Goal: Ask a question: Seek information or help from site administrators or community

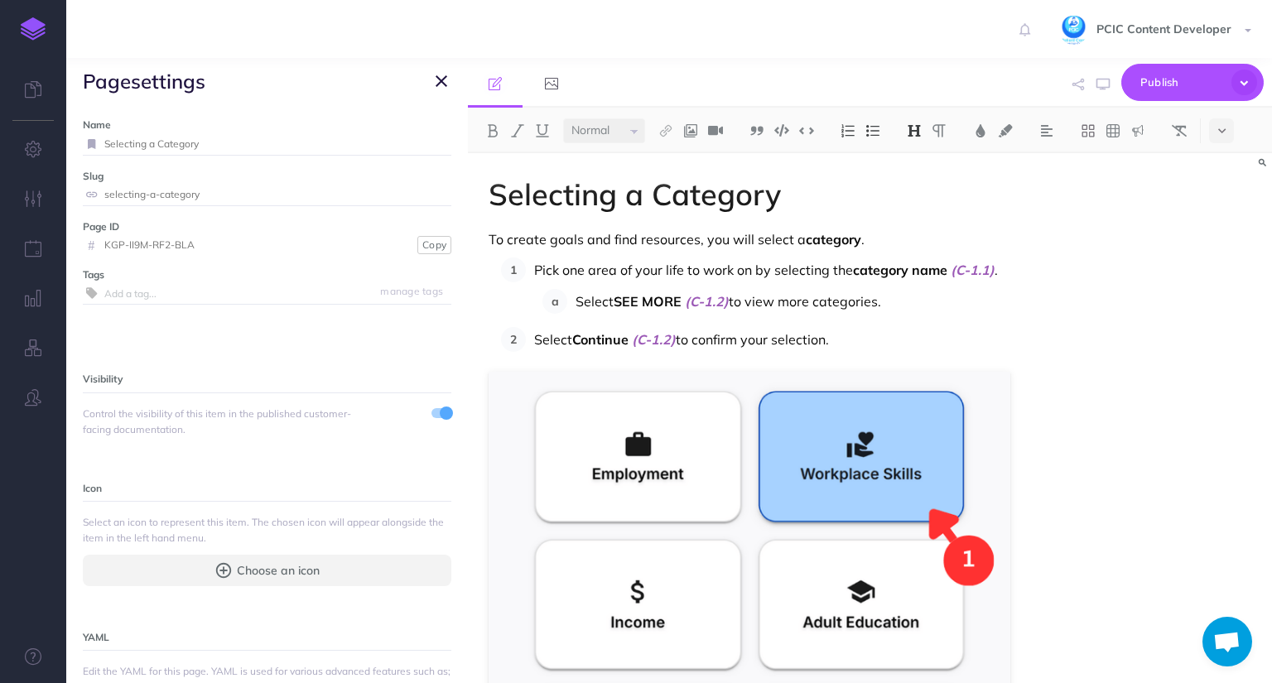
select select "null"
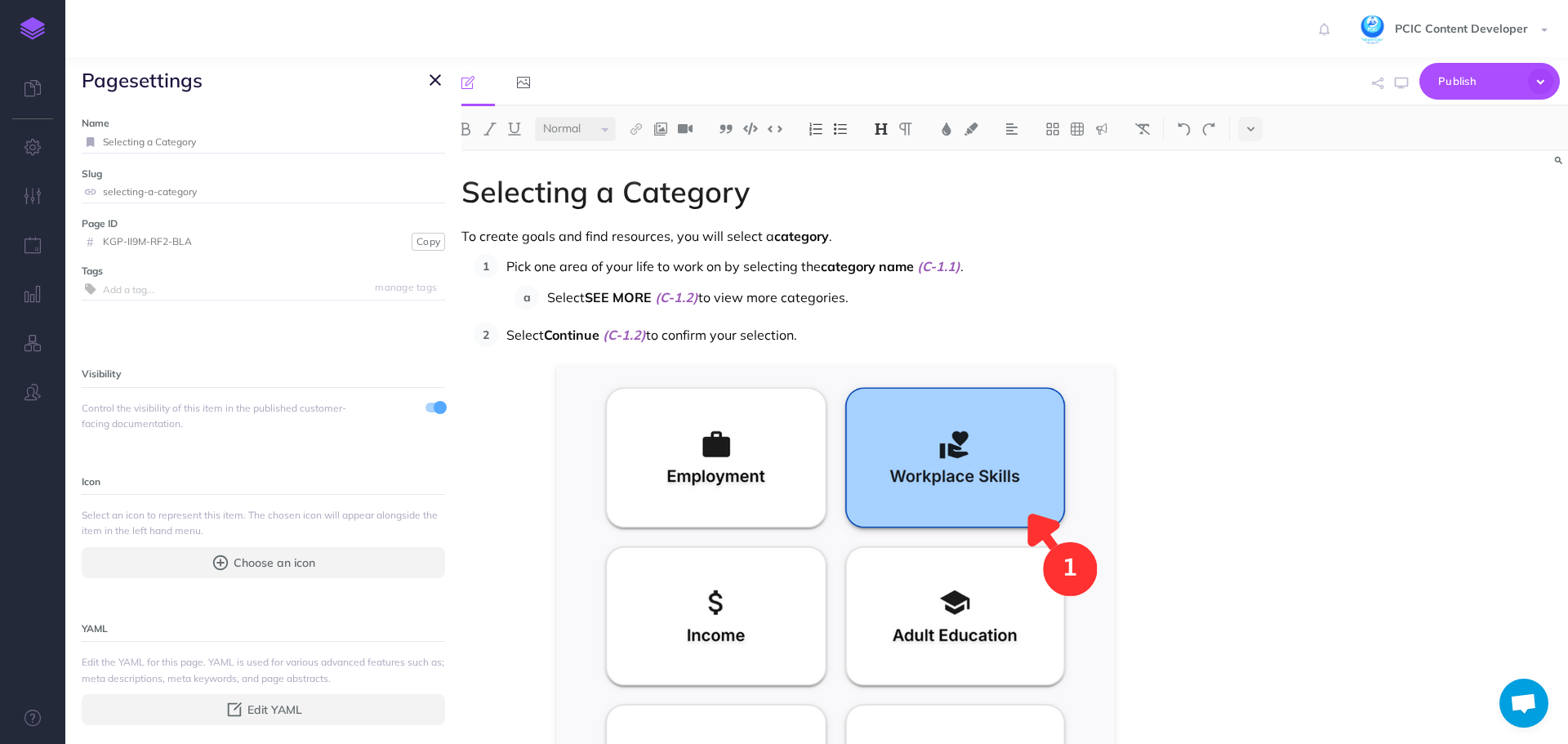
click at [428, 77] on button "button" at bounding box center [435, 80] width 20 height 20
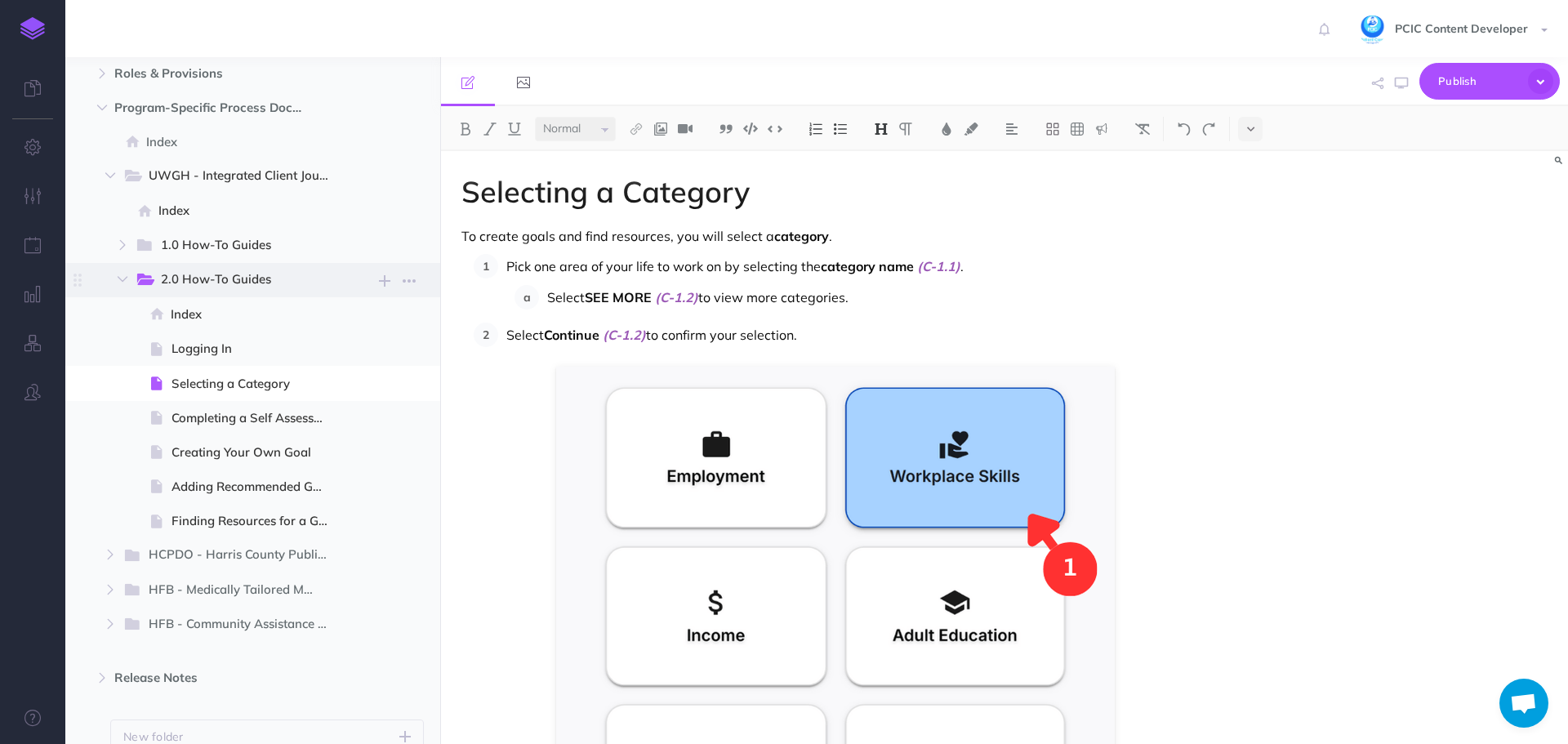
click at [216, 274] on span "2.0 How-To Guides" at bounding box center [239, 280] width 157 height 22
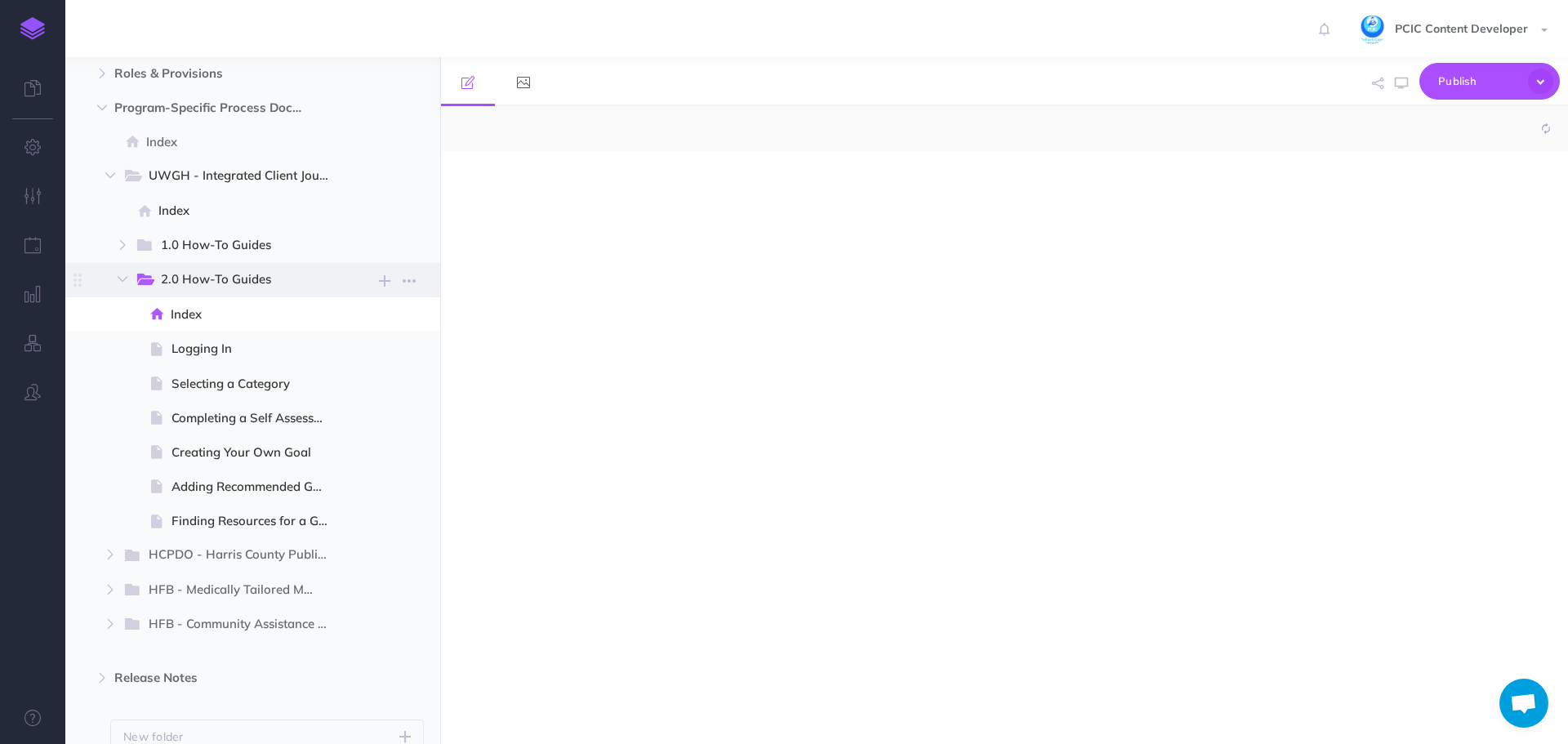
select select "null"
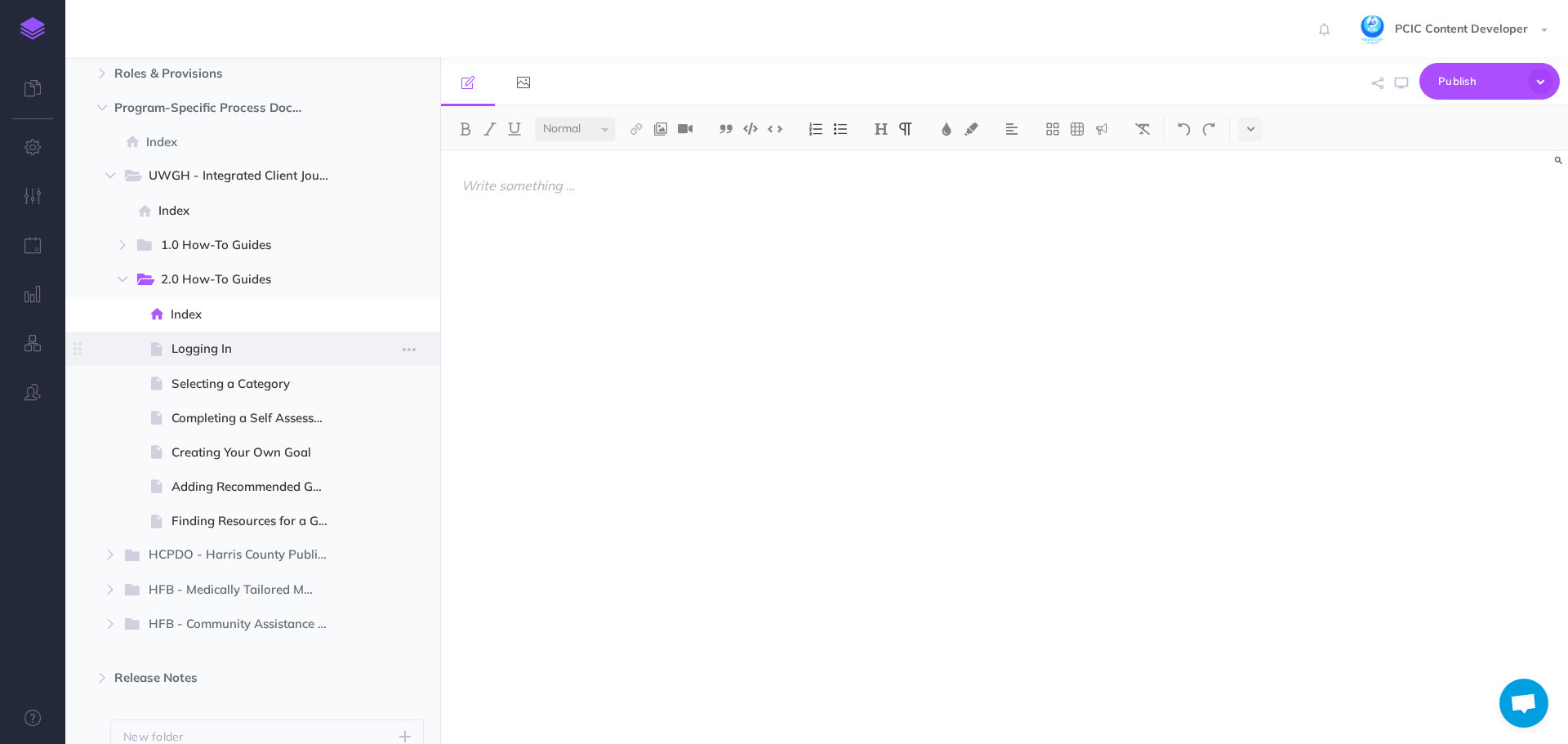
click at [233, 349] on span "Logging In" at bounding box center [256, 349] width 171 height 20
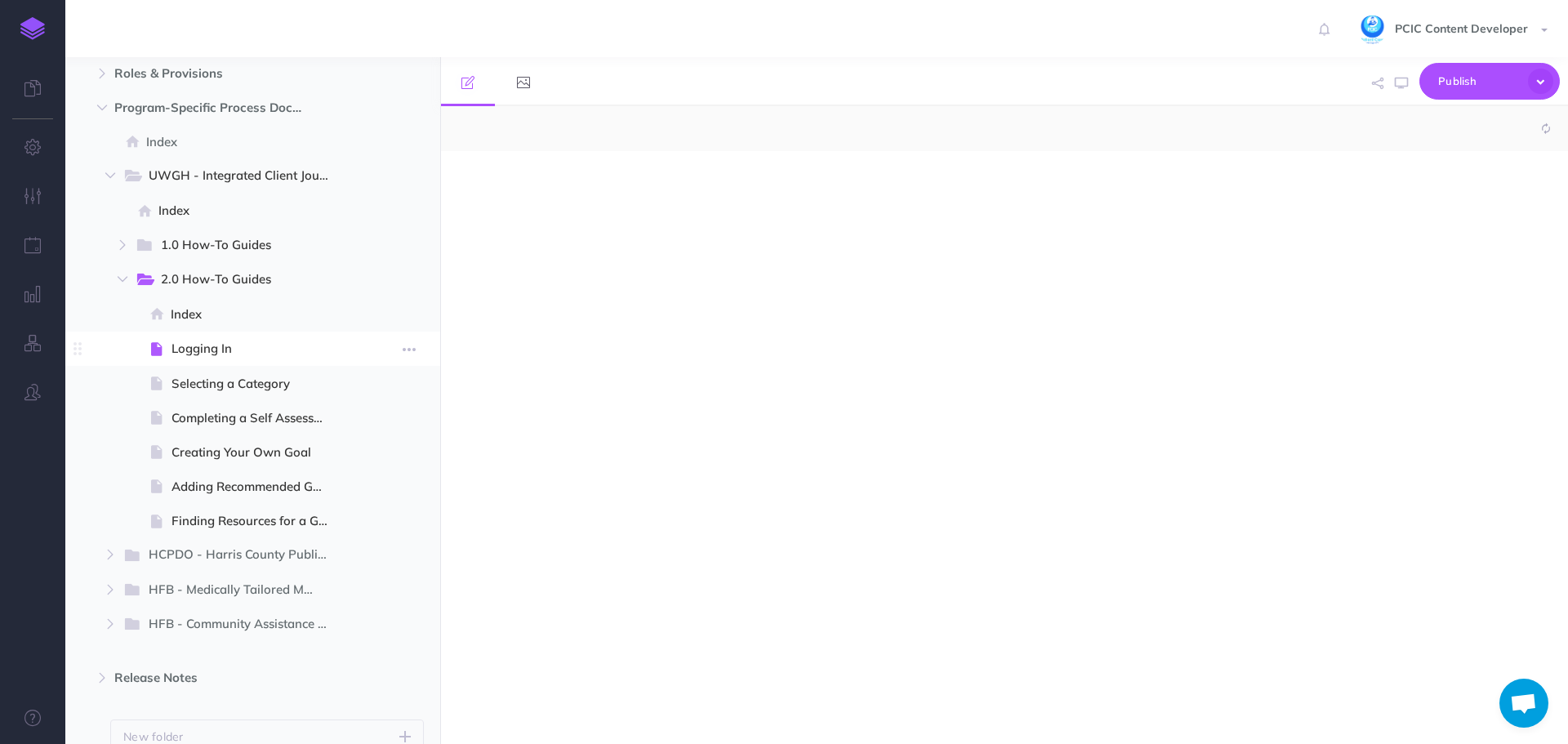
select select "null"
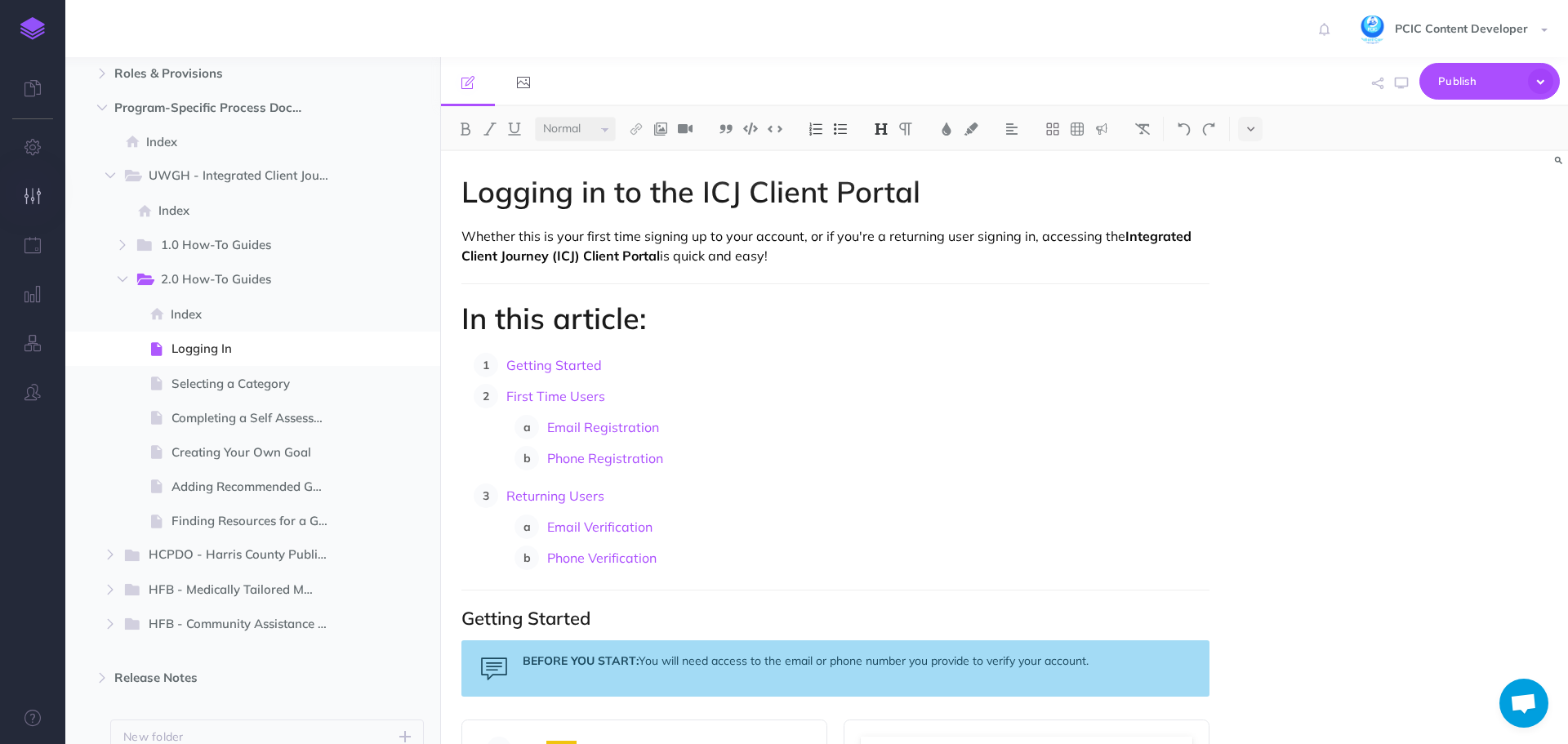
click at [22, 187] on button "button" at bounding box center [33, 197] width 65 height 49
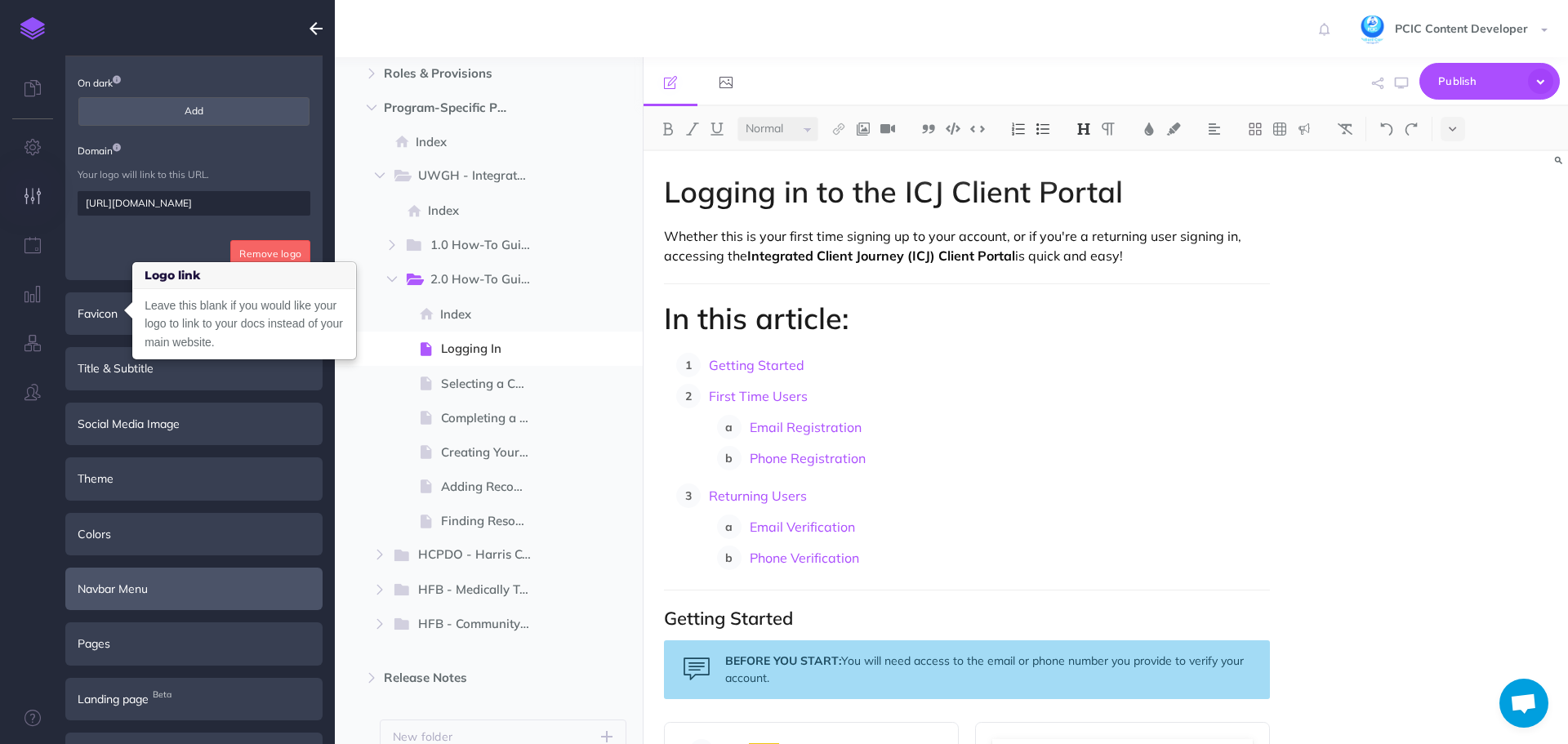
scroll to position [210, 0]
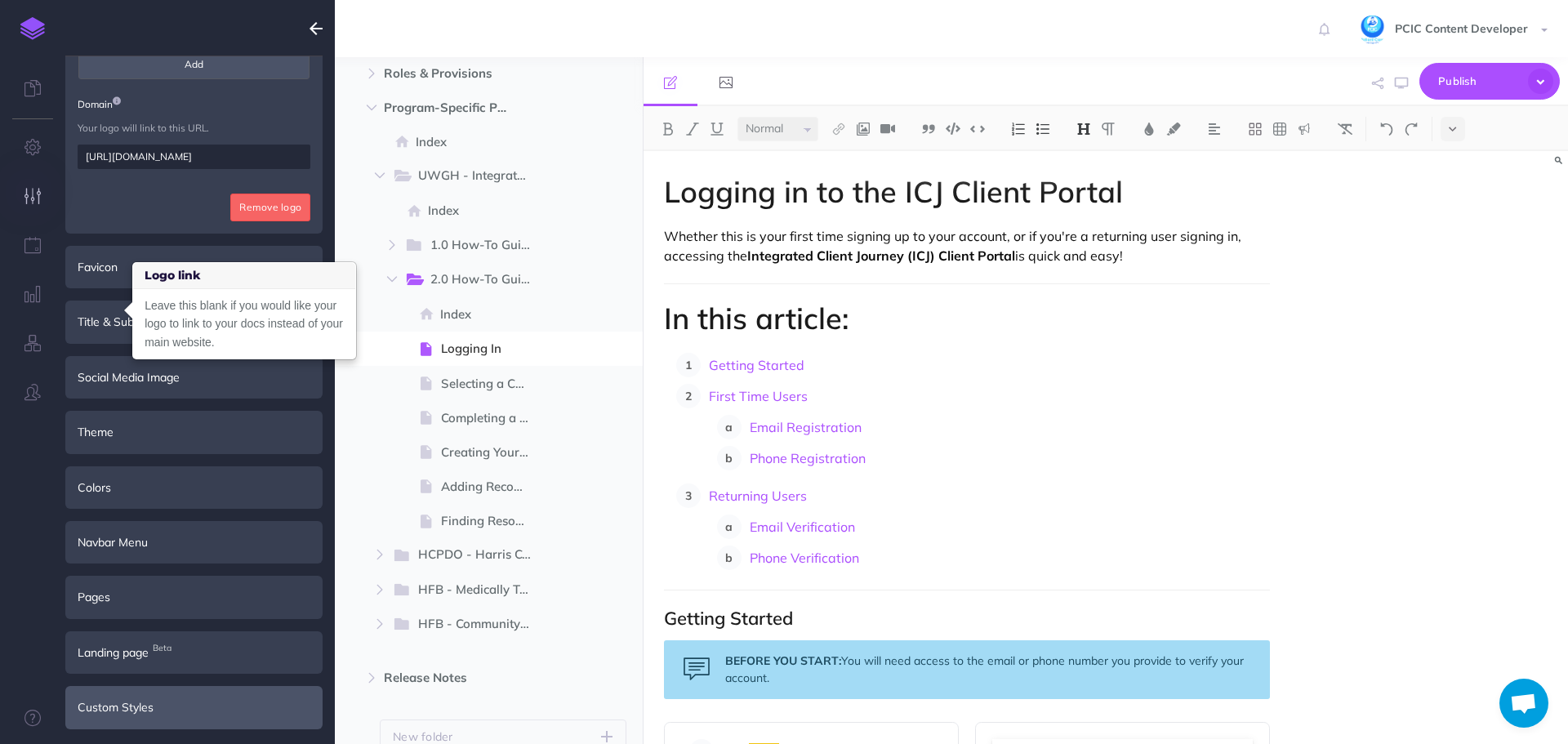
click at [200, 673] on div "Custom Styles" at bounding box center [193, 707] width 257 height 42
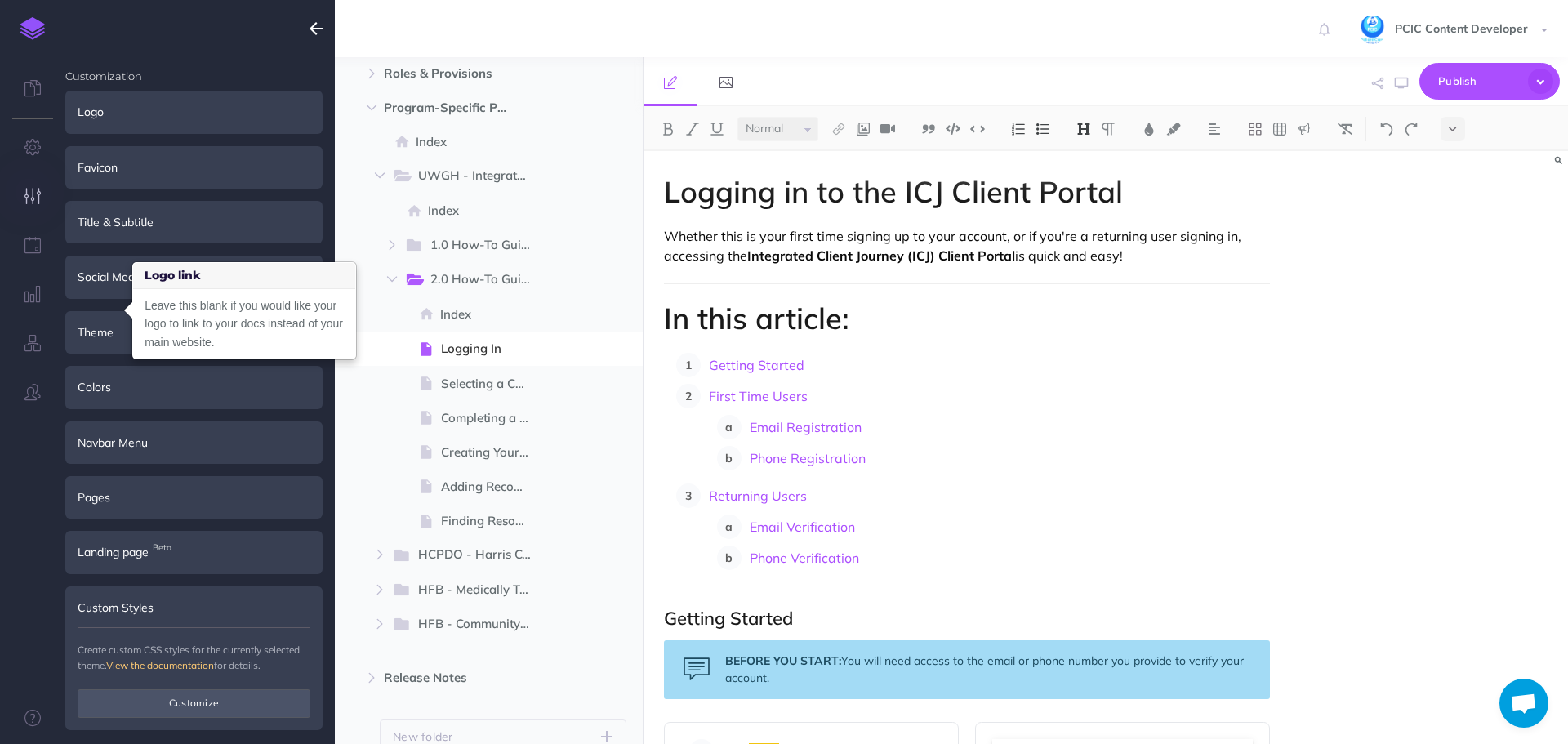
scroll to position [3, 0]
click at [202, 562] on div "Landing page Beta" at bounding box center [193, 551] width 257 height 42
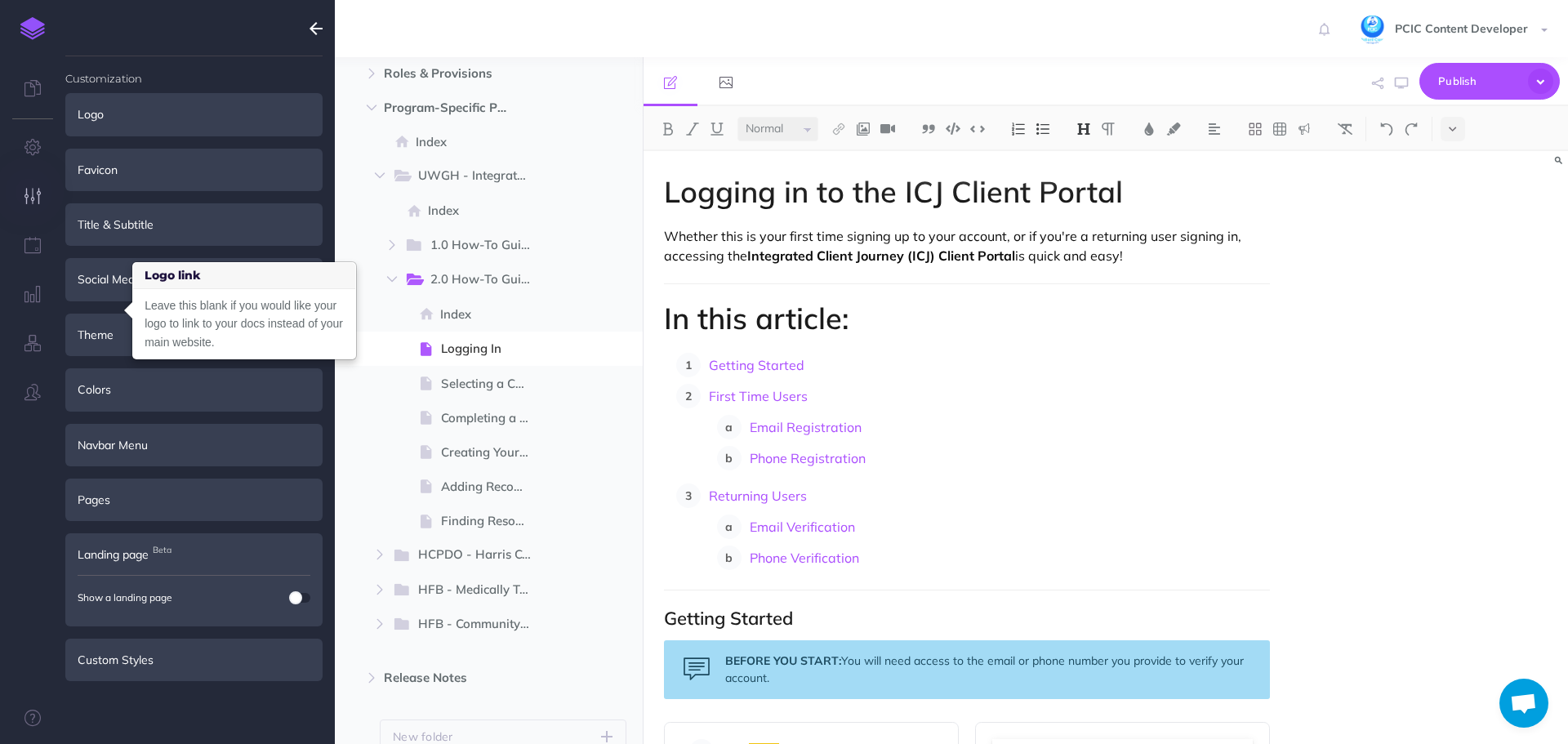
scroll to position [0, 0]
click at [200, 500] on div "Pages" at bounding box center [193, 499] width 257 height 42
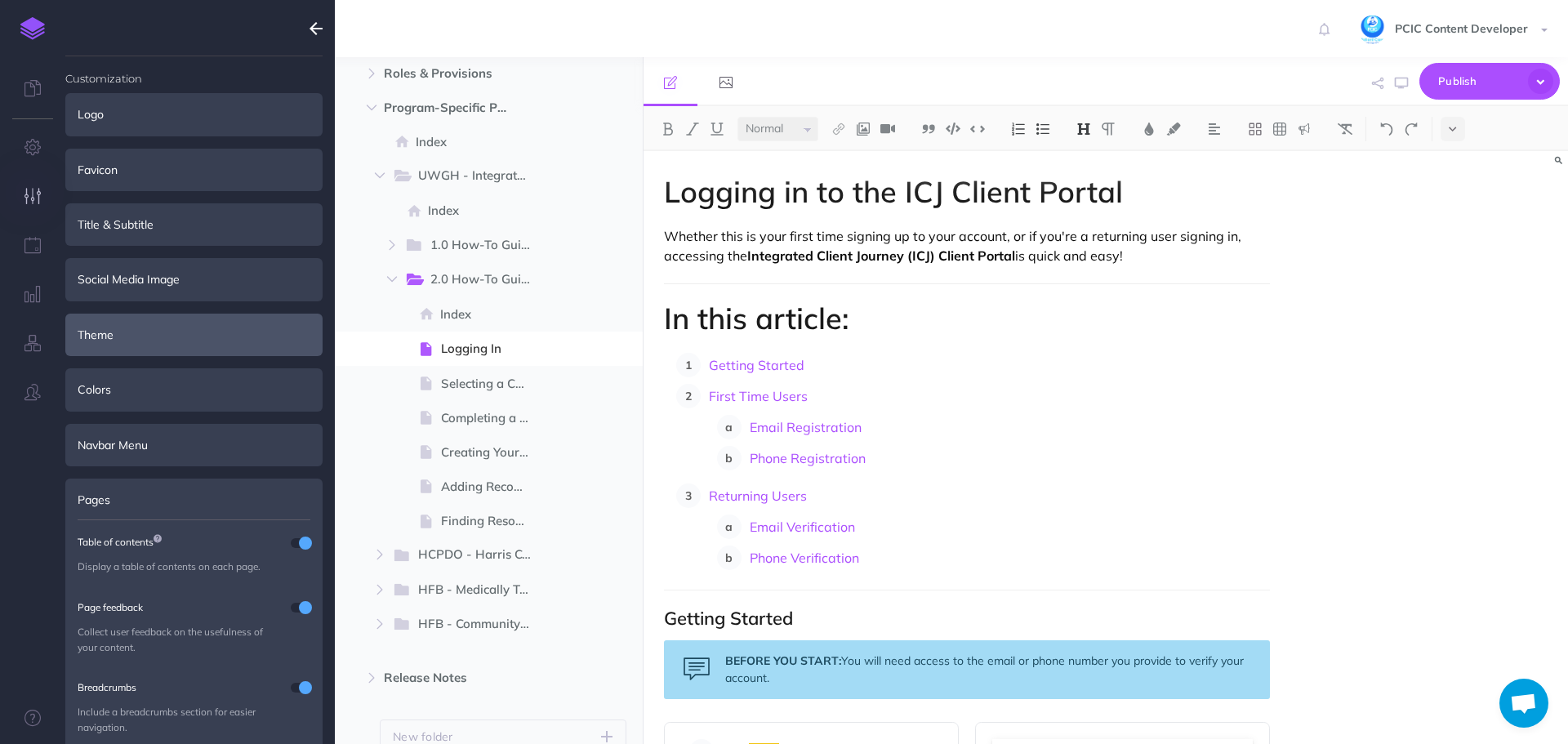
click at [142, 349] on div "Theme" at bounding box center [193, 335] width 257 height 42
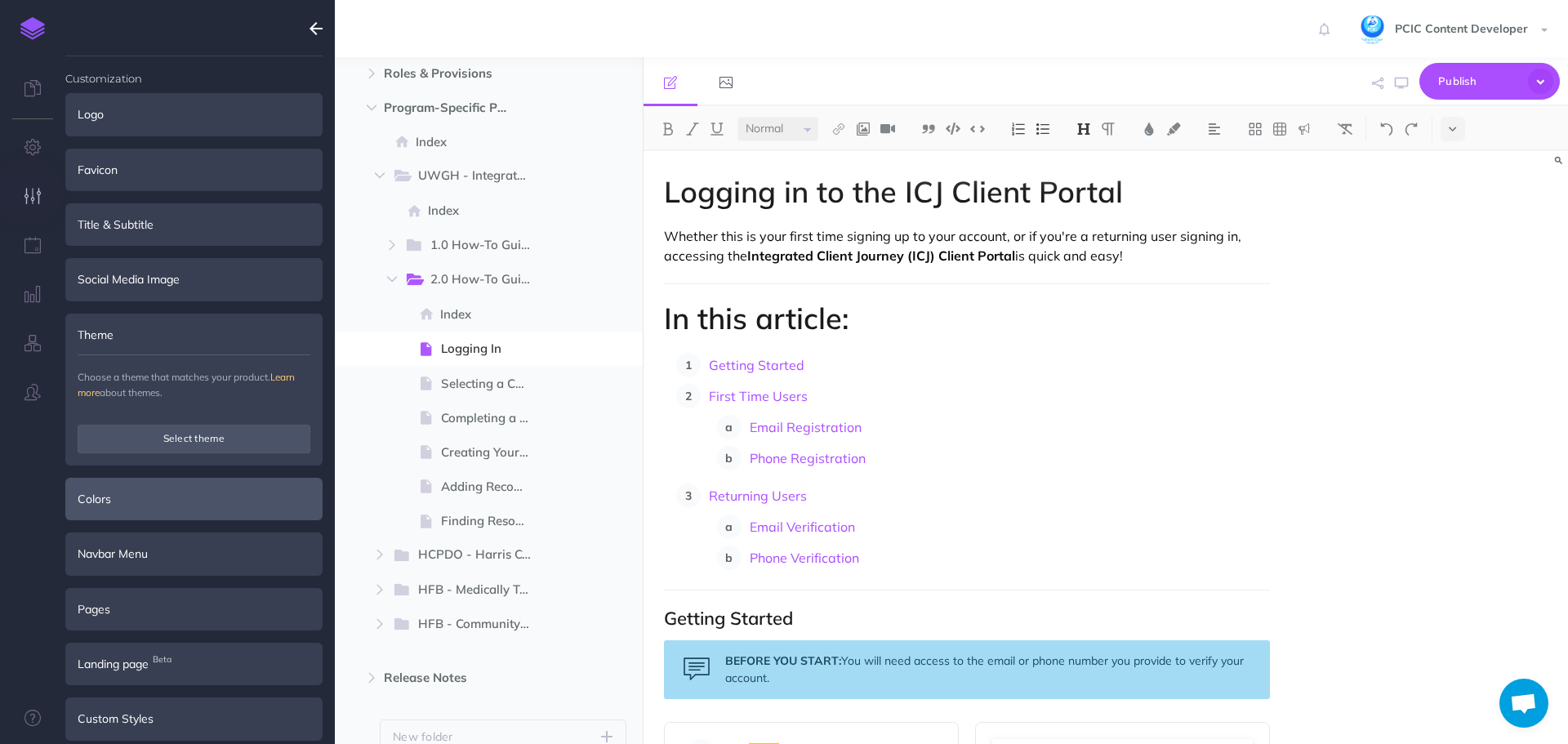
click at [165, 505] on div "Colors" at bounding box center [193, 498] width 257 height 42
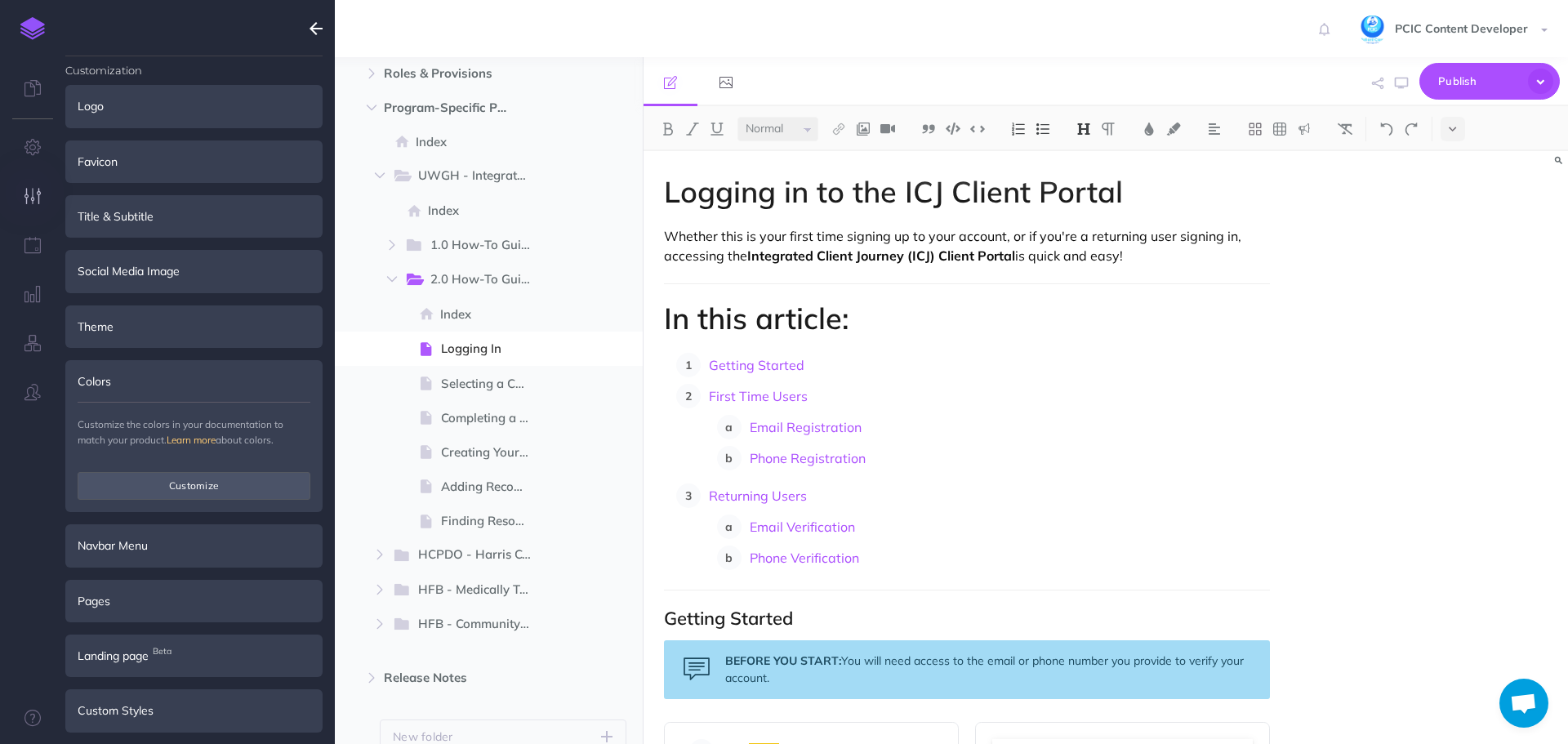
scroll to position [12, 0]
click at [165, 535] on div "Navbar Menu" at bounding box center [193, 542] width 257 height 42
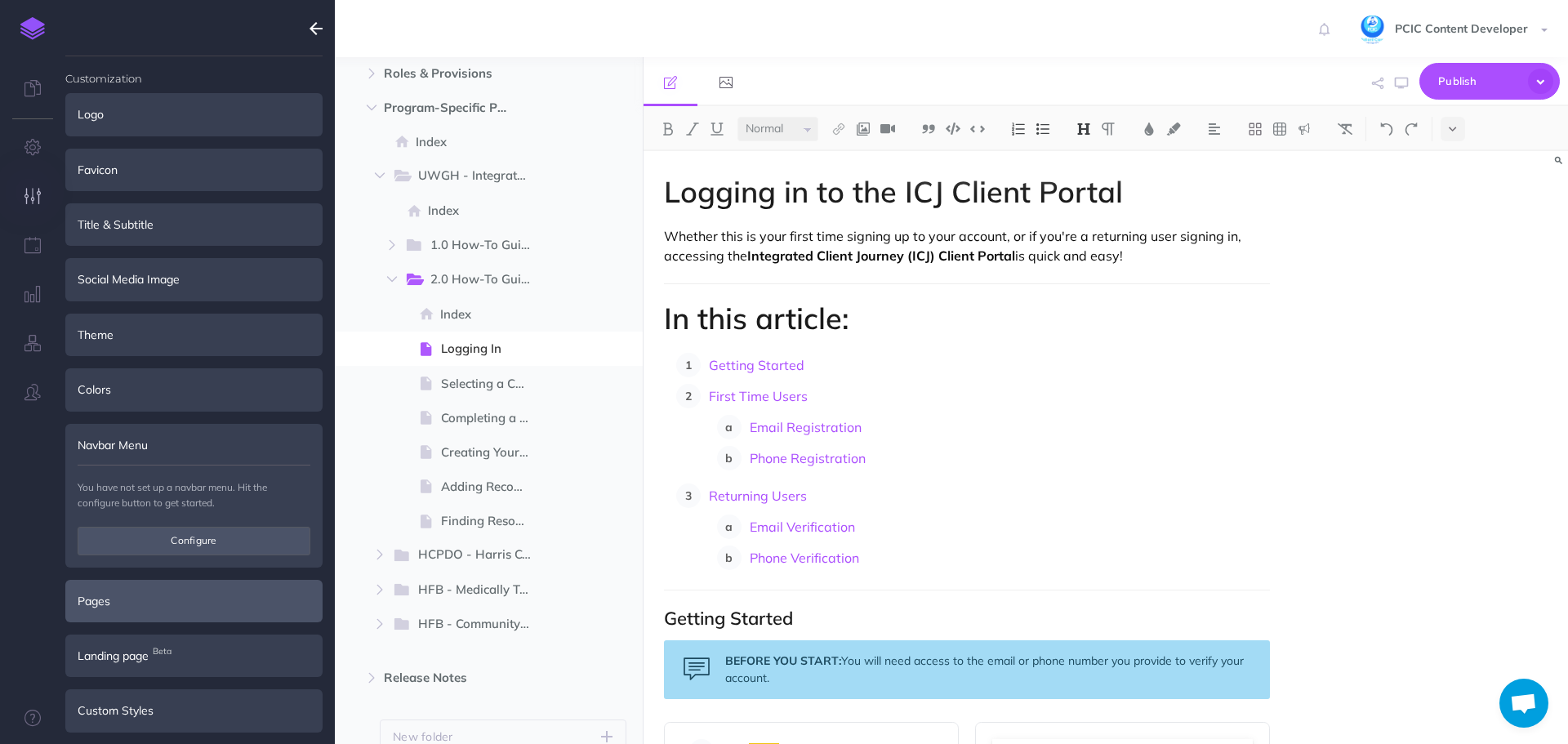
click at [179, 594] on div "Pages" at bounding box center [193, 601] width 257 height 42
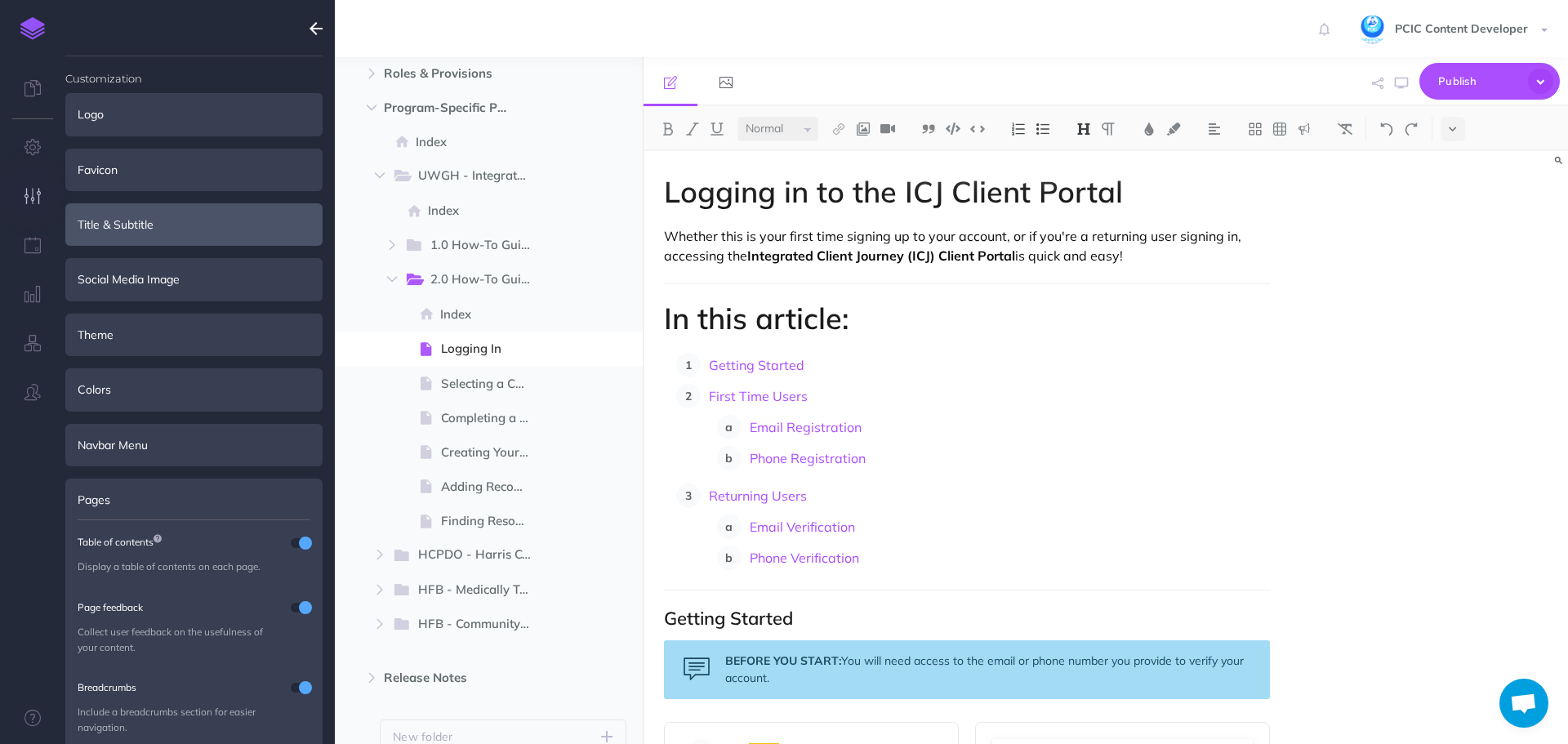
click at [199, 217] on div "Title & Subtitle" at bounding box center [193, 224] width 257 height 42
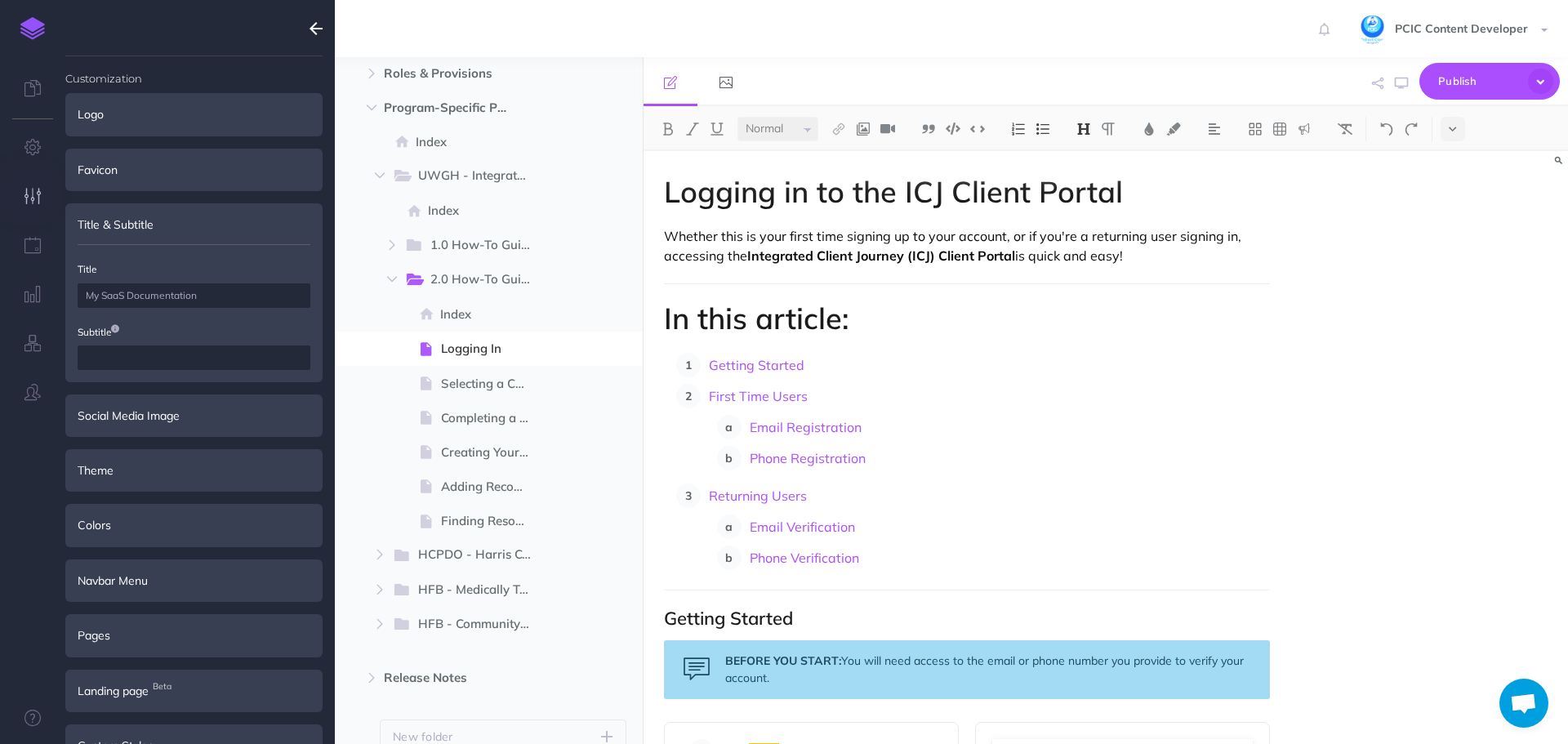
click at [199, 217] on div "Title & Subtitle" at bounding box center [193, 224] width 257 height 42
click at [127, 465] on div "Theme" at bounding box center [193, 470] width 257 height 42
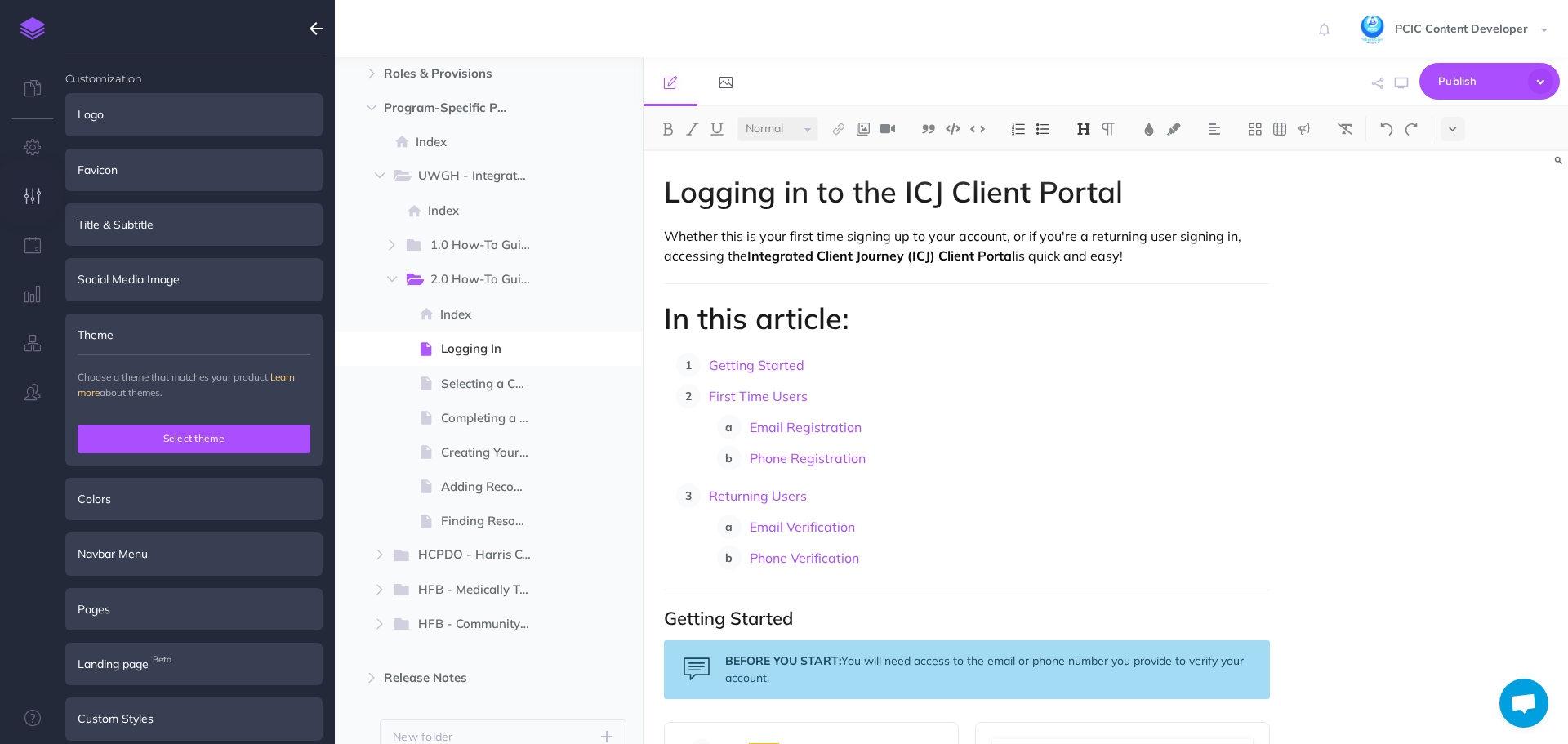
click at [139, 430] on button "Select theme" at bounding box center [194, 439] width 233 height 28
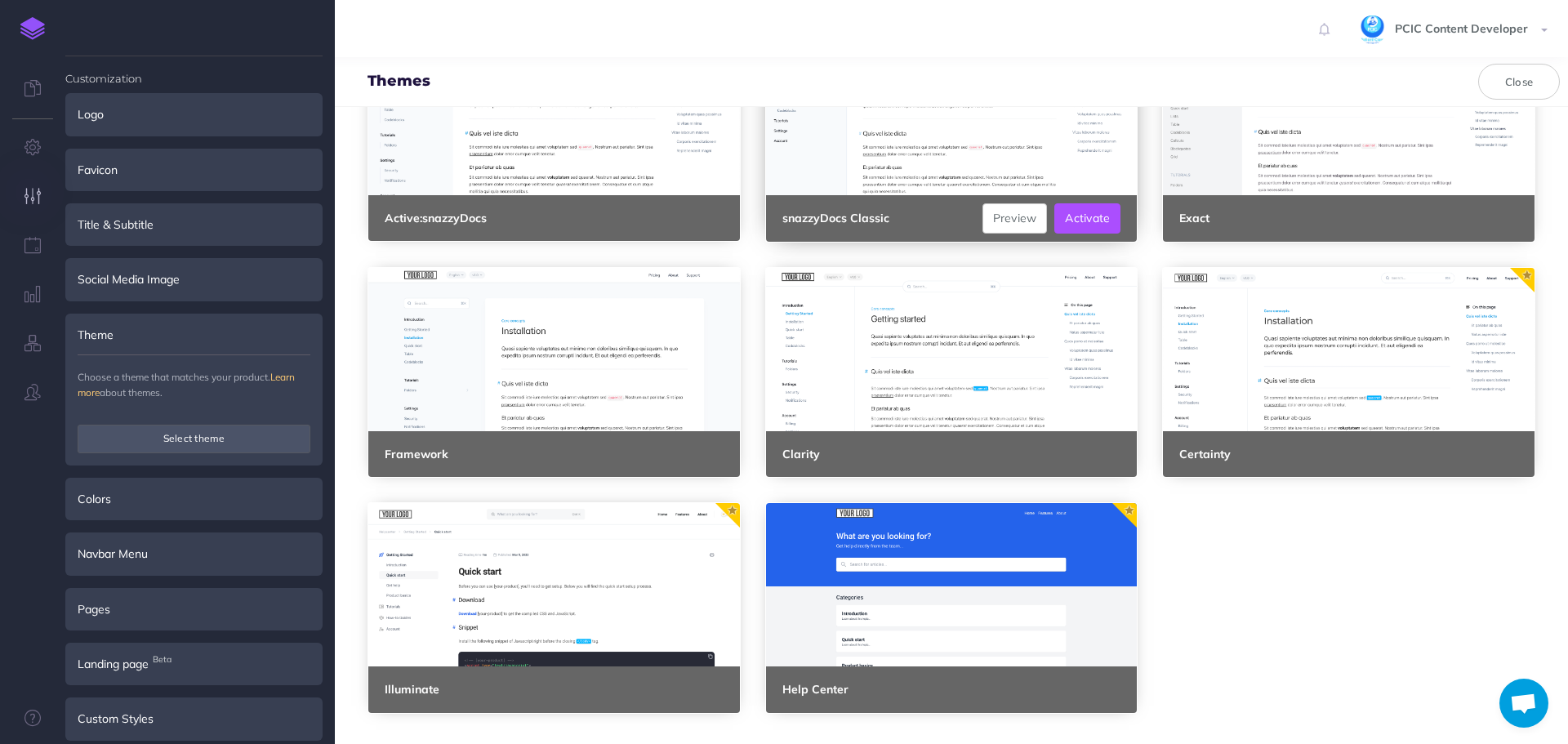
scroll to position [111, 0]
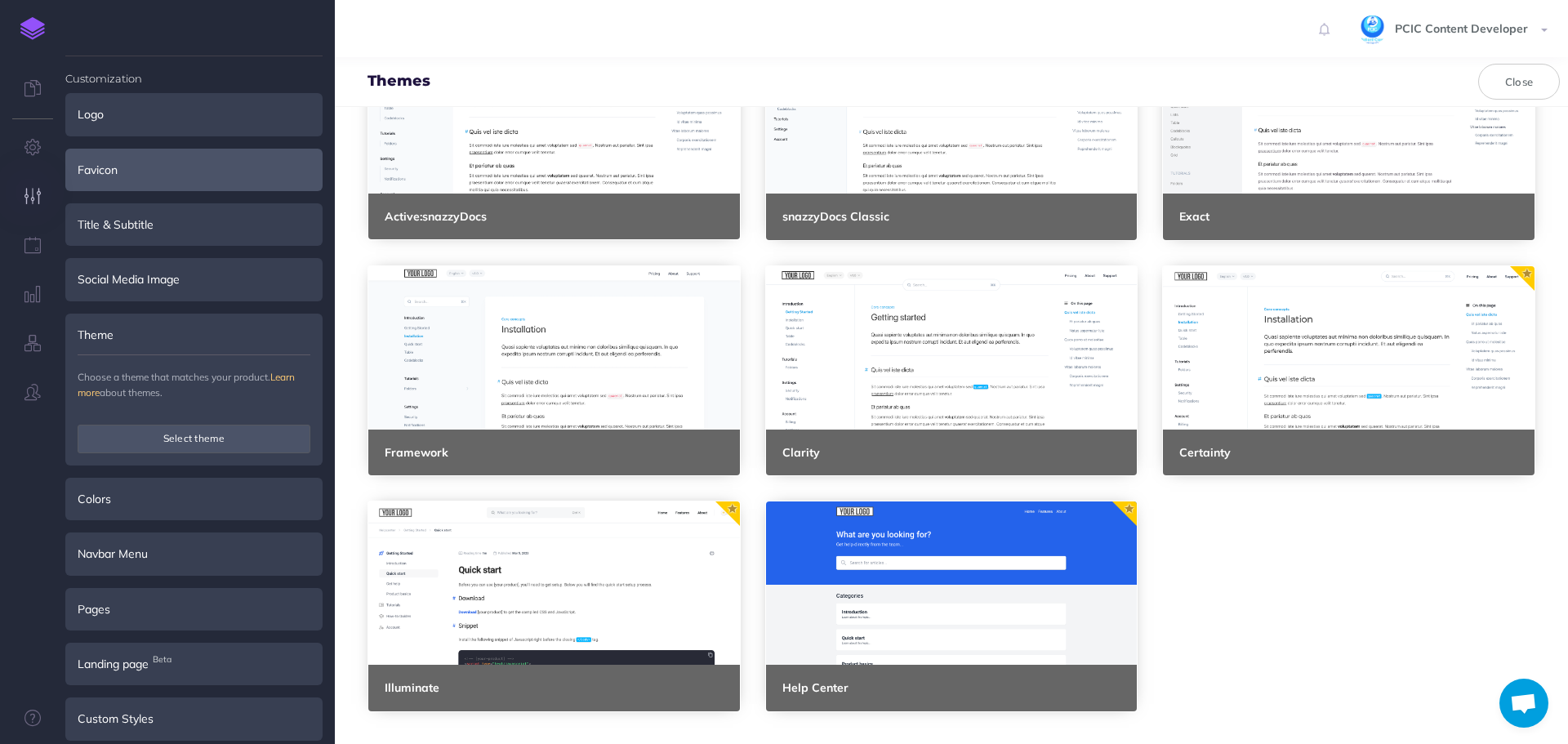
click at [239, 172] on div "Favicon" at bounding box center [193, 170] width 257 height 42
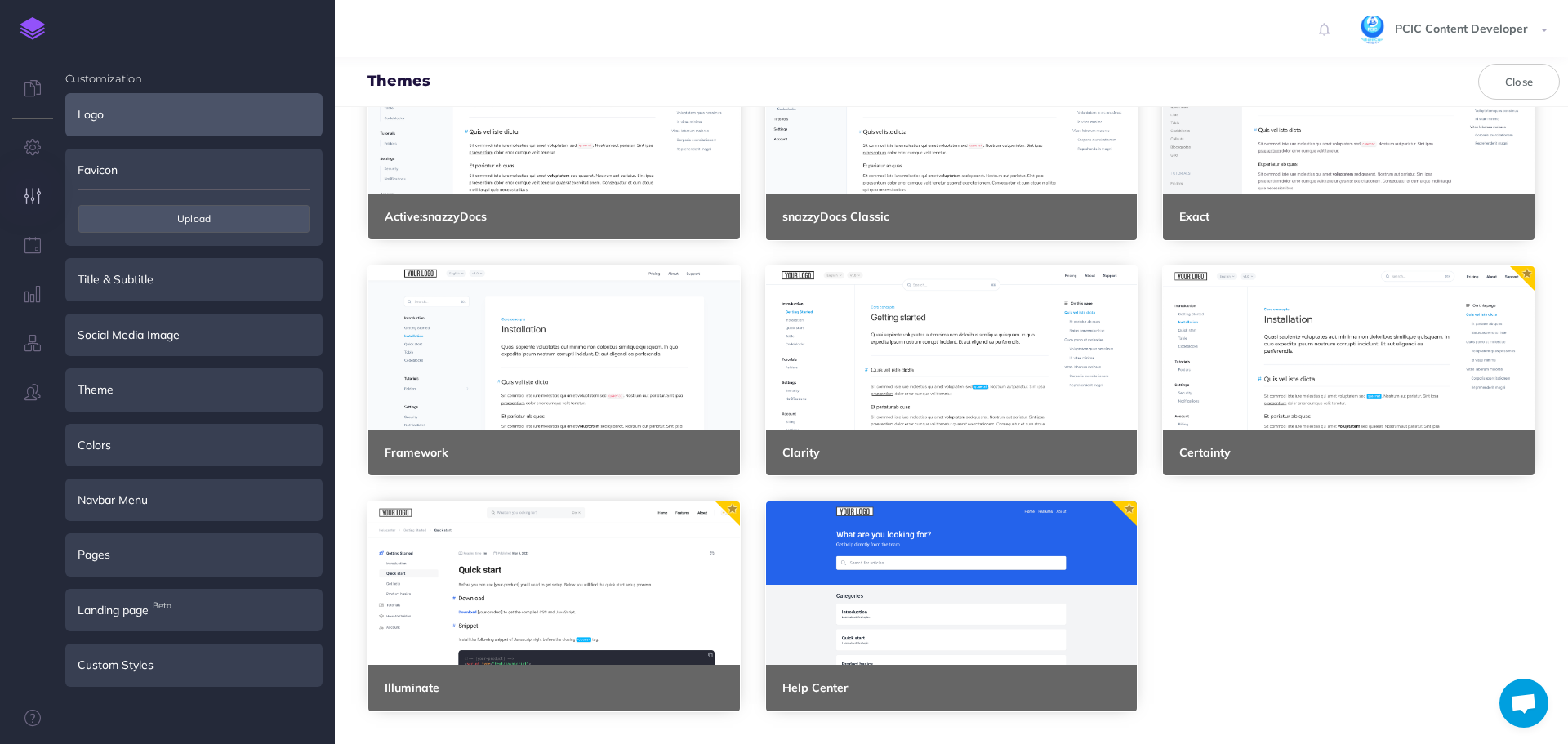
click at [219, 112] on div "Logo" at bounding box center [193, 113] width 257 height 42
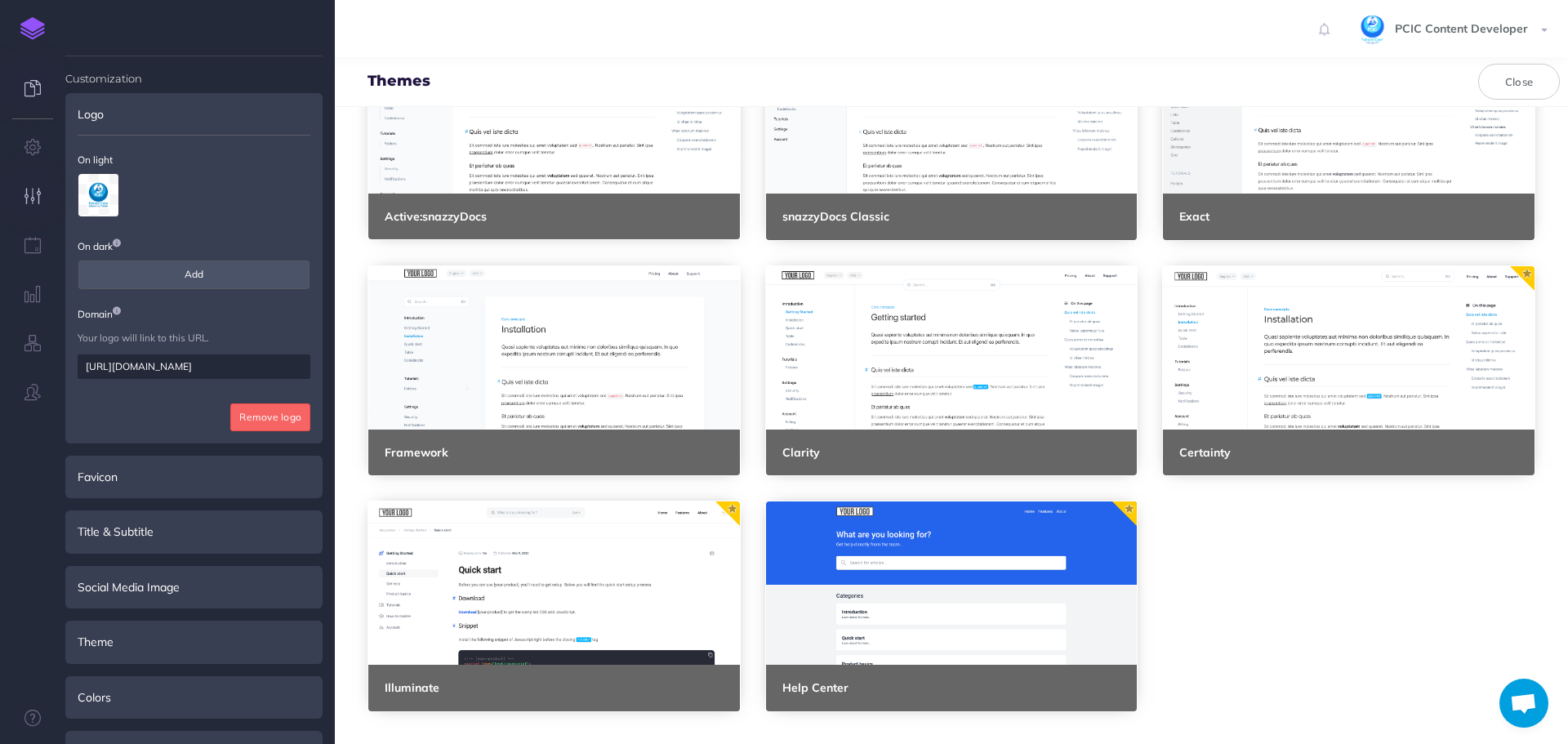
click at [30, 83] on icon at bounding box center [33, 88] width 17 height 17
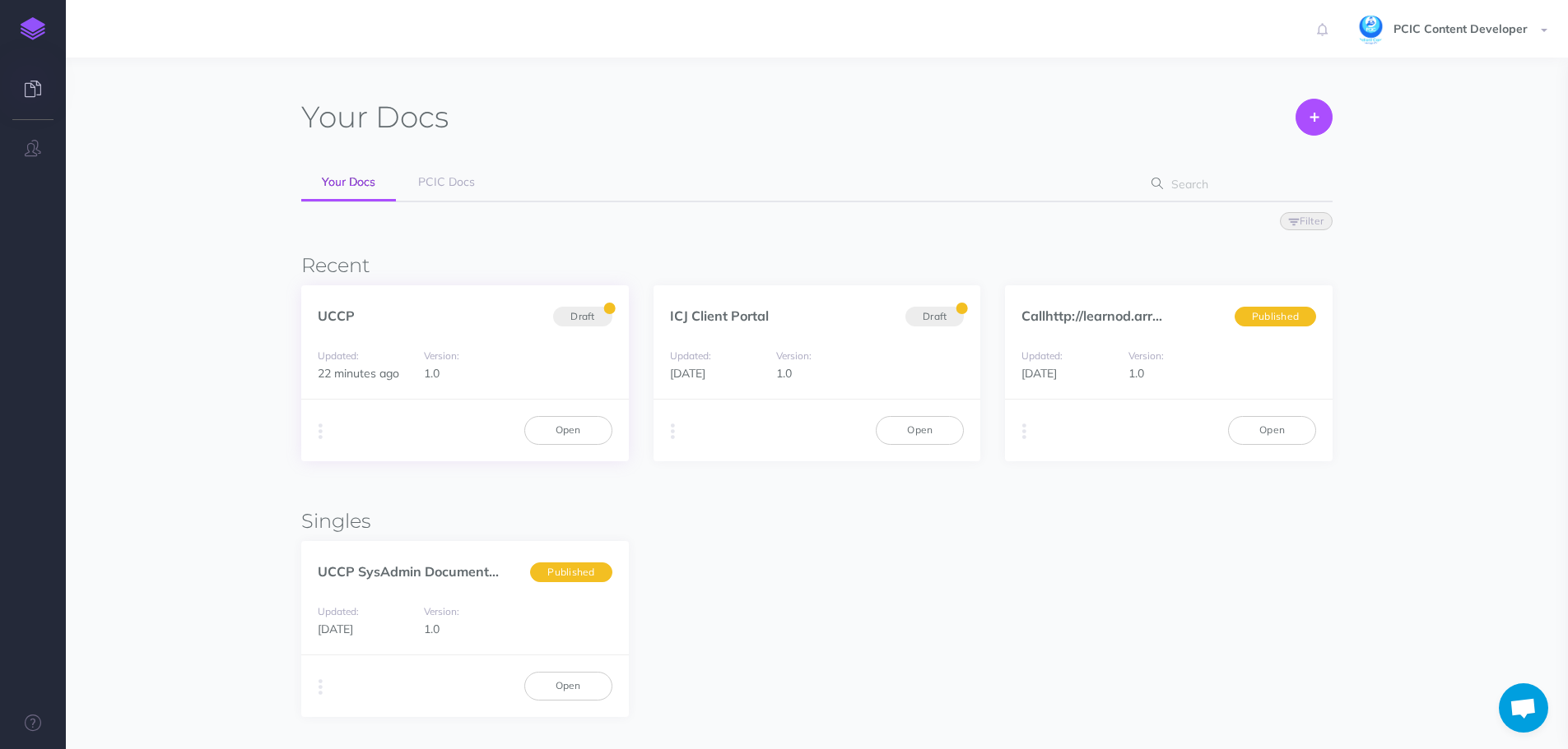
scroll to position [4453, 0]
click at [568, 310] on span "Draft" at bounding box center [582, 316] width 59 height 21
click at [322, 429] on icon "button" at bounding box center [321, 431] width 4 height 23
click at [370, 517] on button "Advanced" at bounding box center [403, 524] width 206 height 29
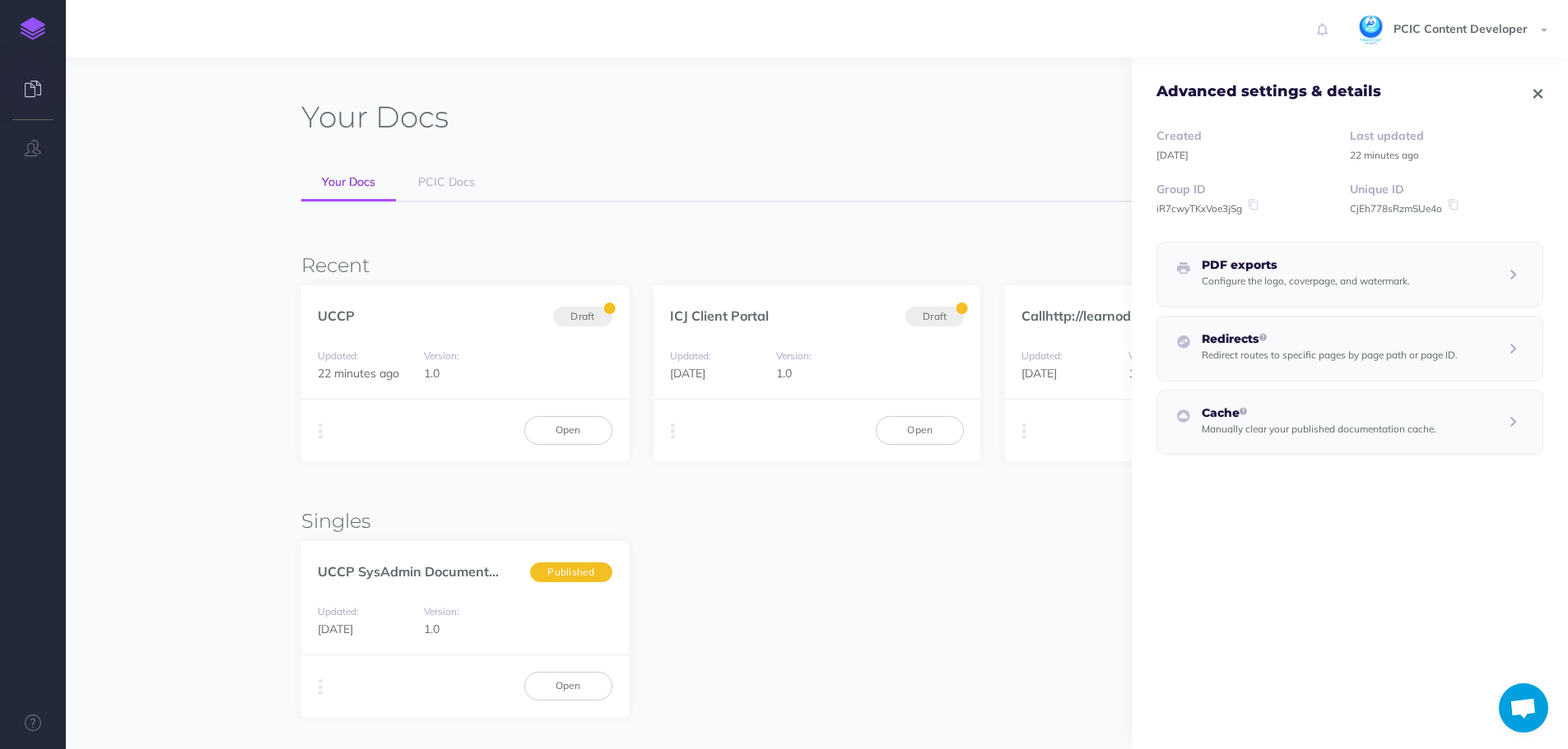
click at [1533, 88] on icon "button" at bounding box center [1537, 94] width 9 height 12
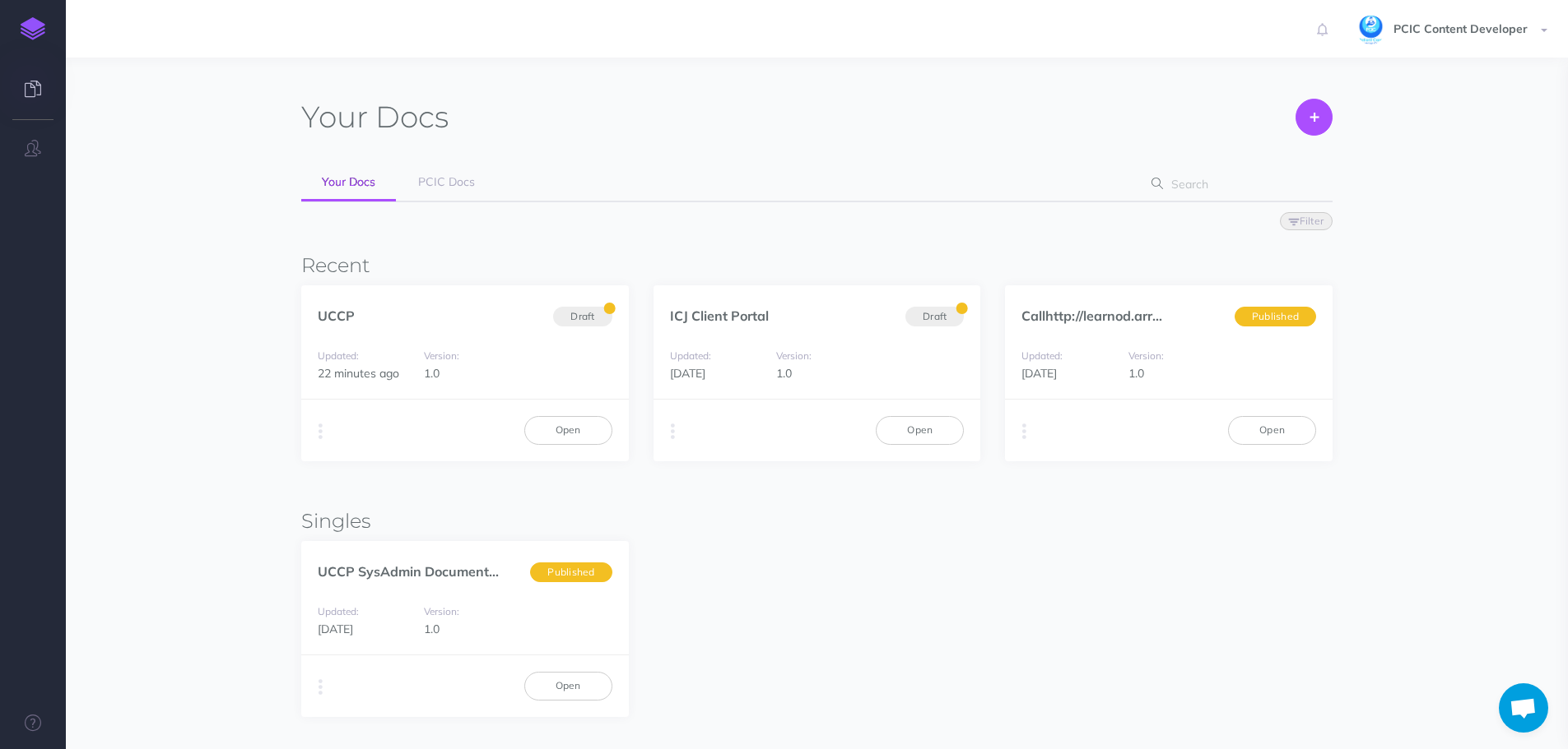
click at [1523, 710] on span "Open chat" at bounding box center [1522, 709] width 27 height 23
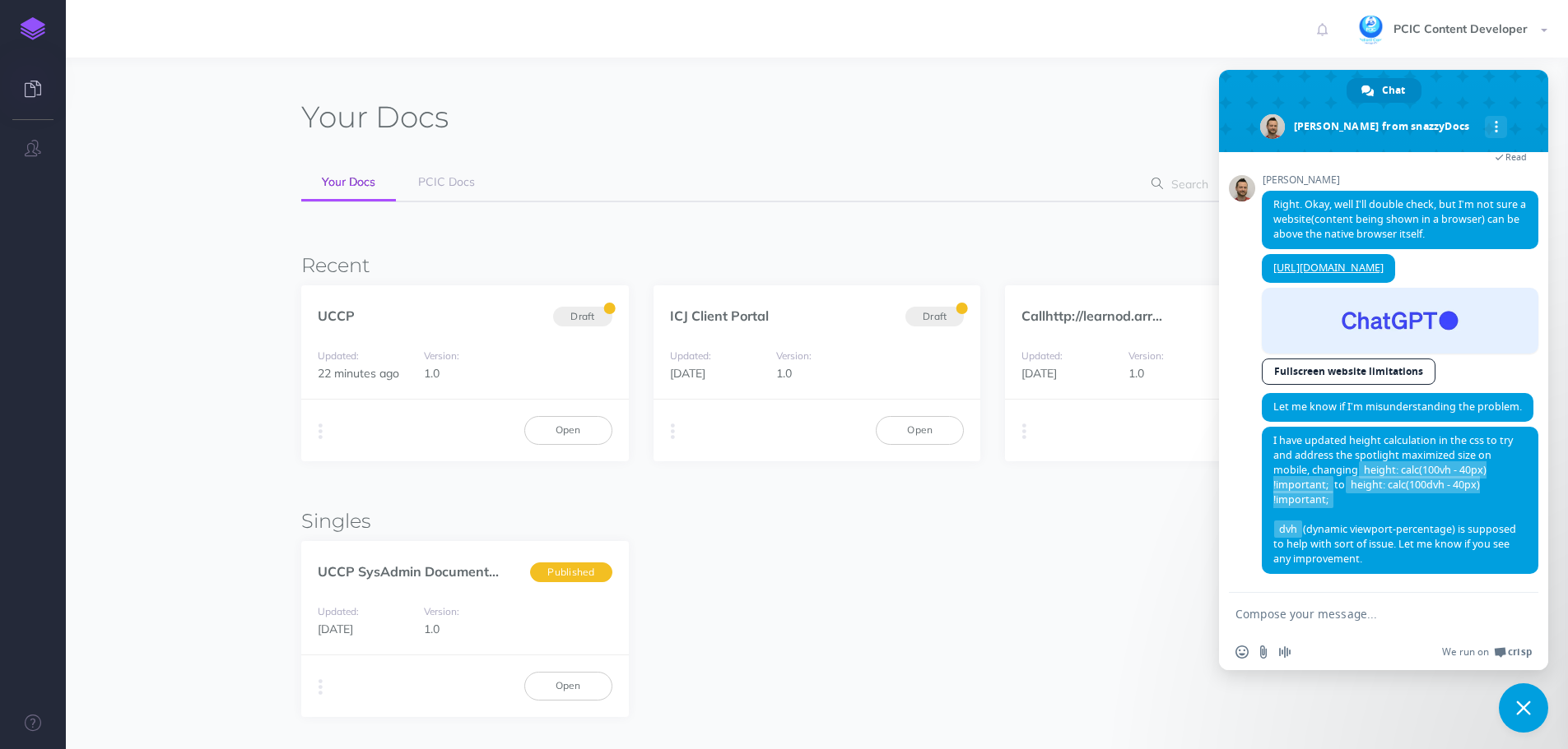
click at [1240, 571] on div "snazzyDocs Hello! How can I help you? Friday, 26 September Hello, I have create…" at bounding box center [1383, 373] width 329 height 441
click at [1290, 611] on textarea "Compose your message..." at bounding box center [1365, 614] width 260 height 15
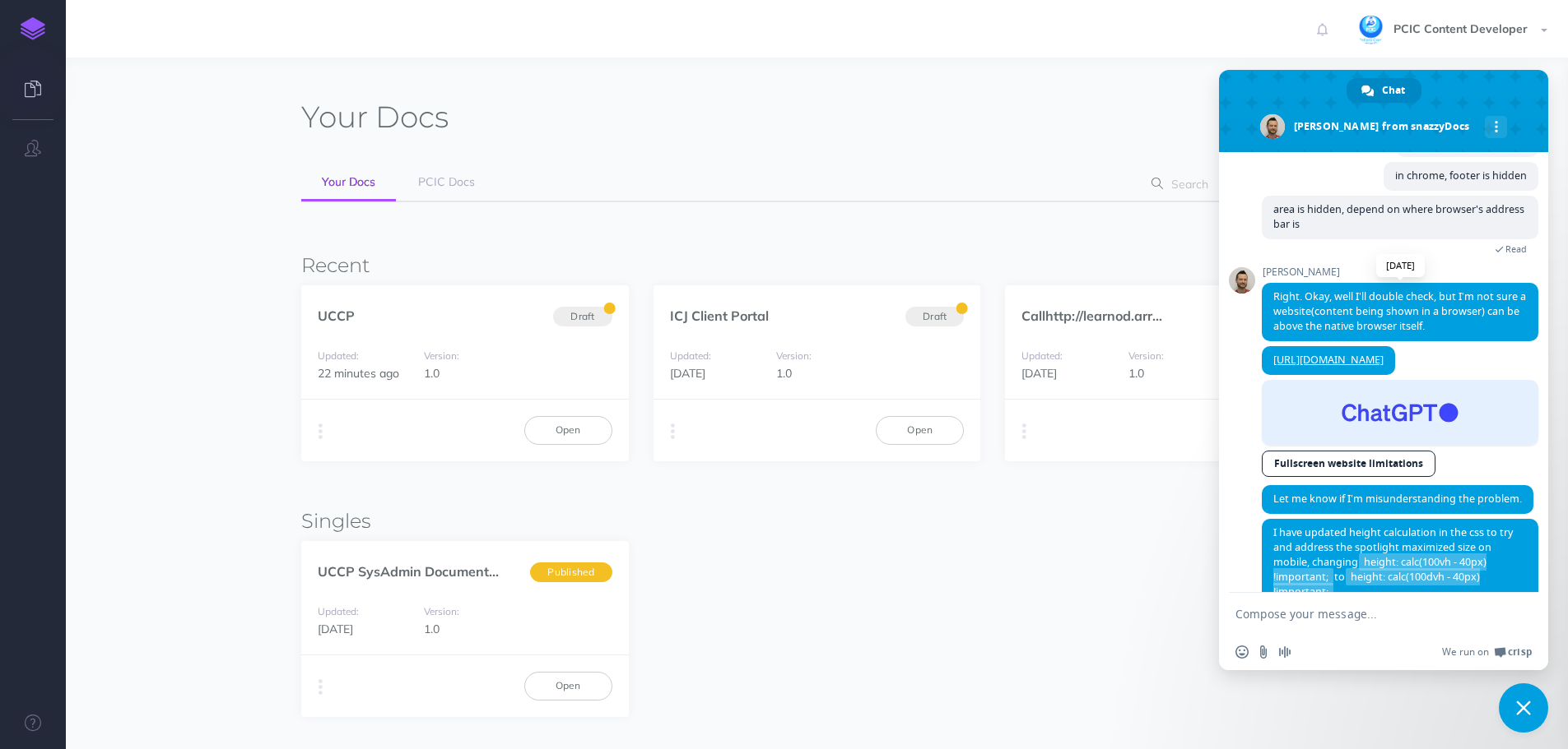
scroll to position [4288, 0]
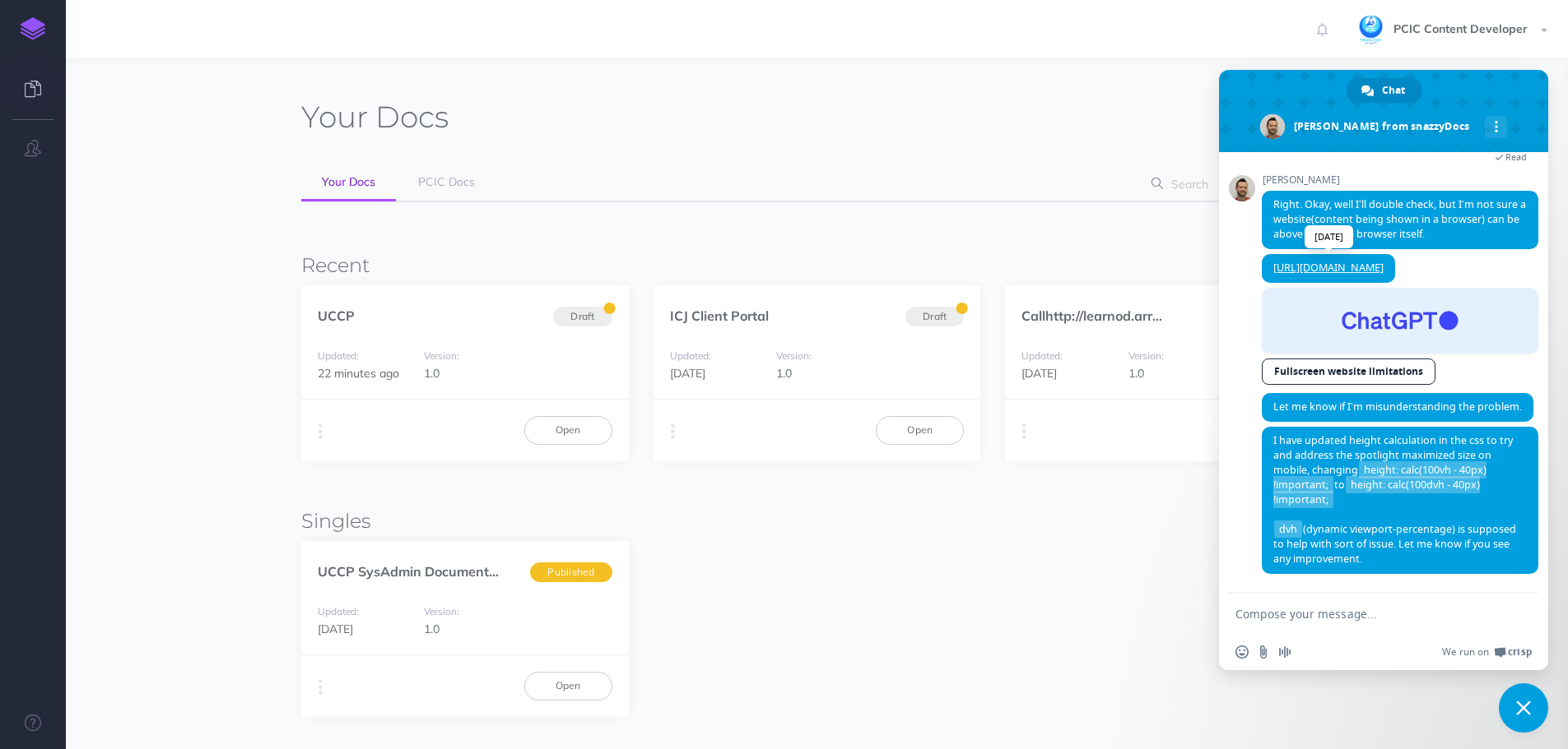
click at [1383, 275] on link "https://chatgpt.com/share/68e7df17-b734-8007-8e7c-fa8e42ed2ff8" at bounding box center [1328, 268] width 110 height 14
click at [1347, 385] on link "Fullscreen website limitations" at bounding box center [1348, 372] width 174 height 27
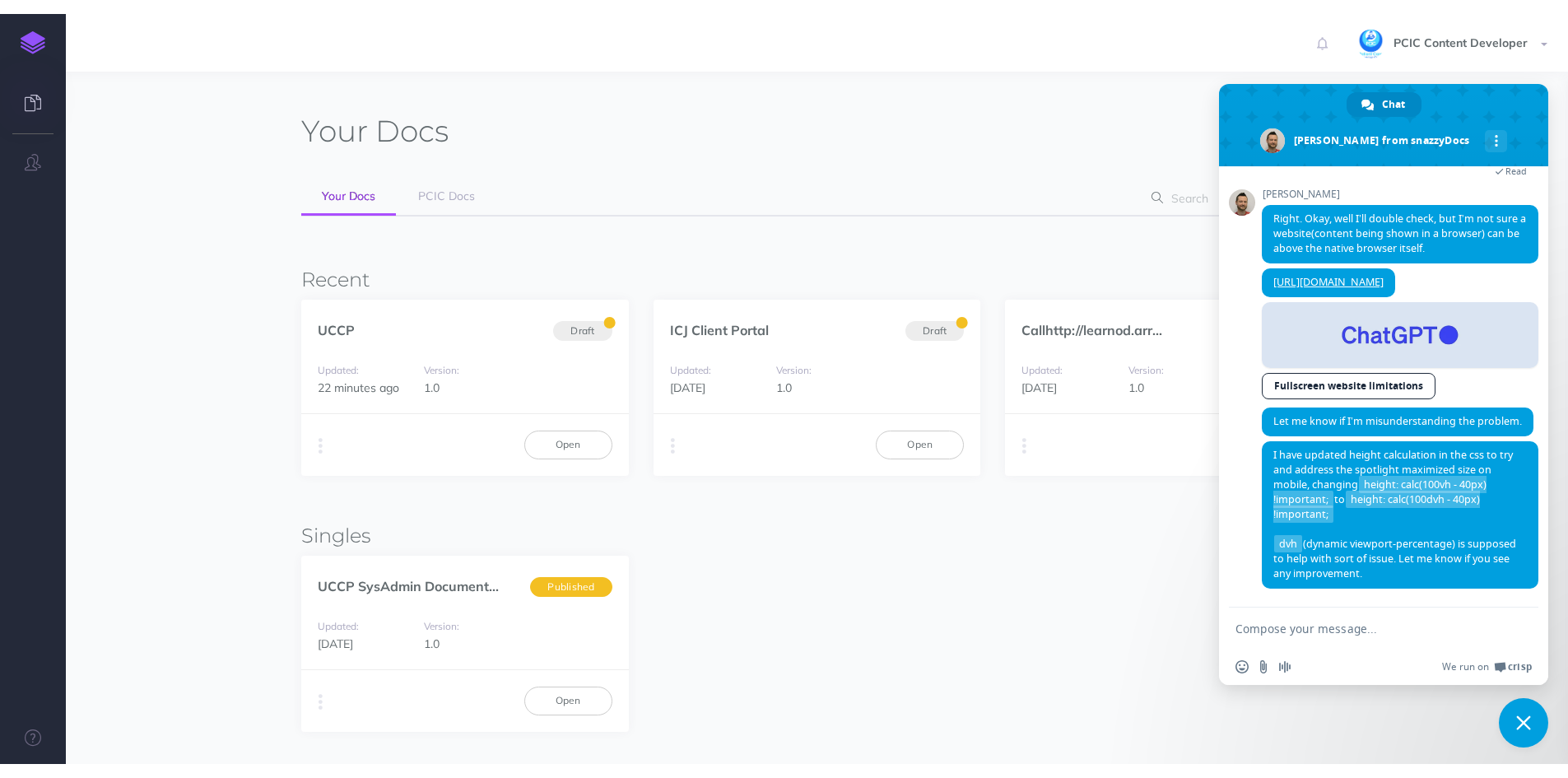
scroll to position [4454, 0]
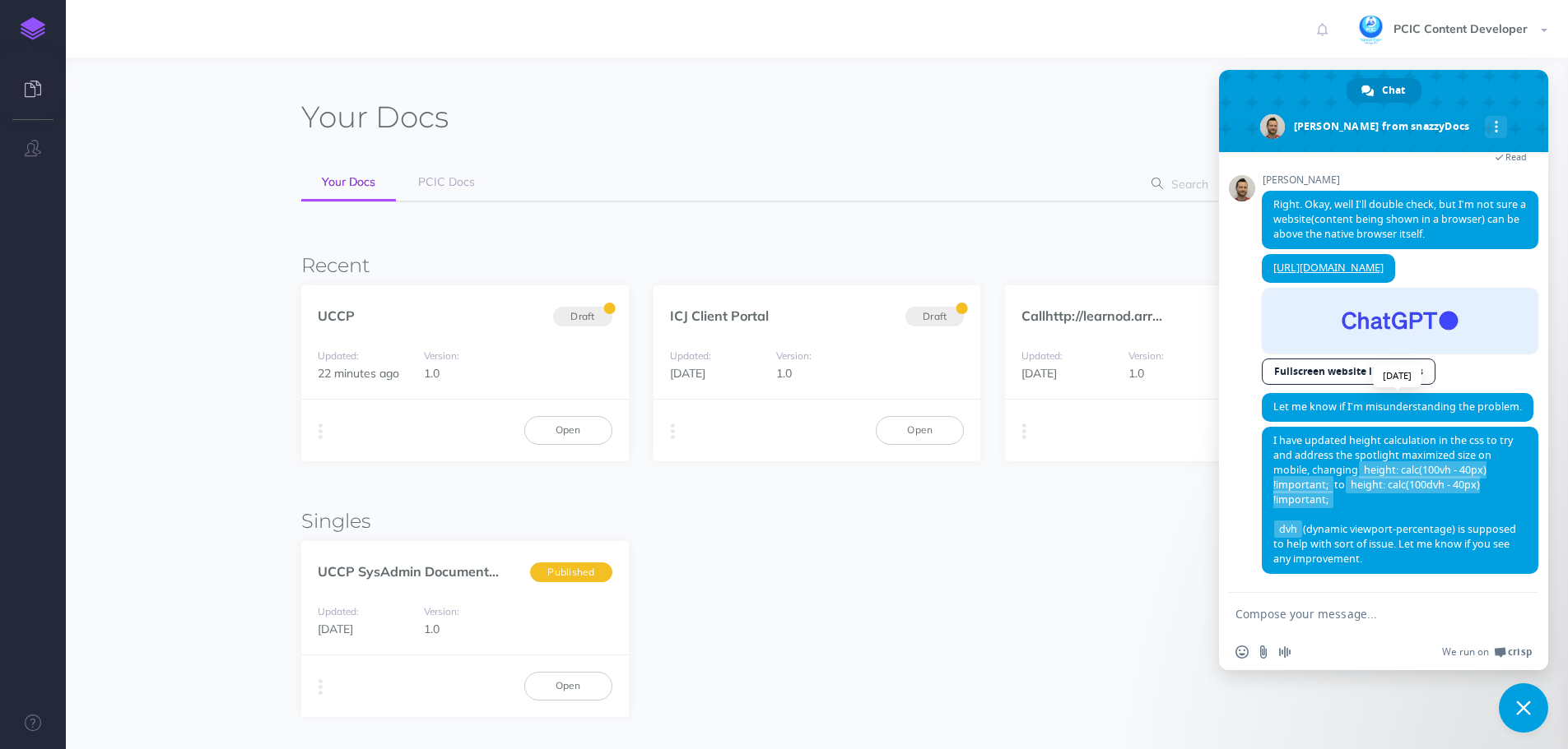
click at [1305, 408] on span "Let me know if I’m misunderstanding the problem." at bounding box center [1397, 406] width 248 height 14
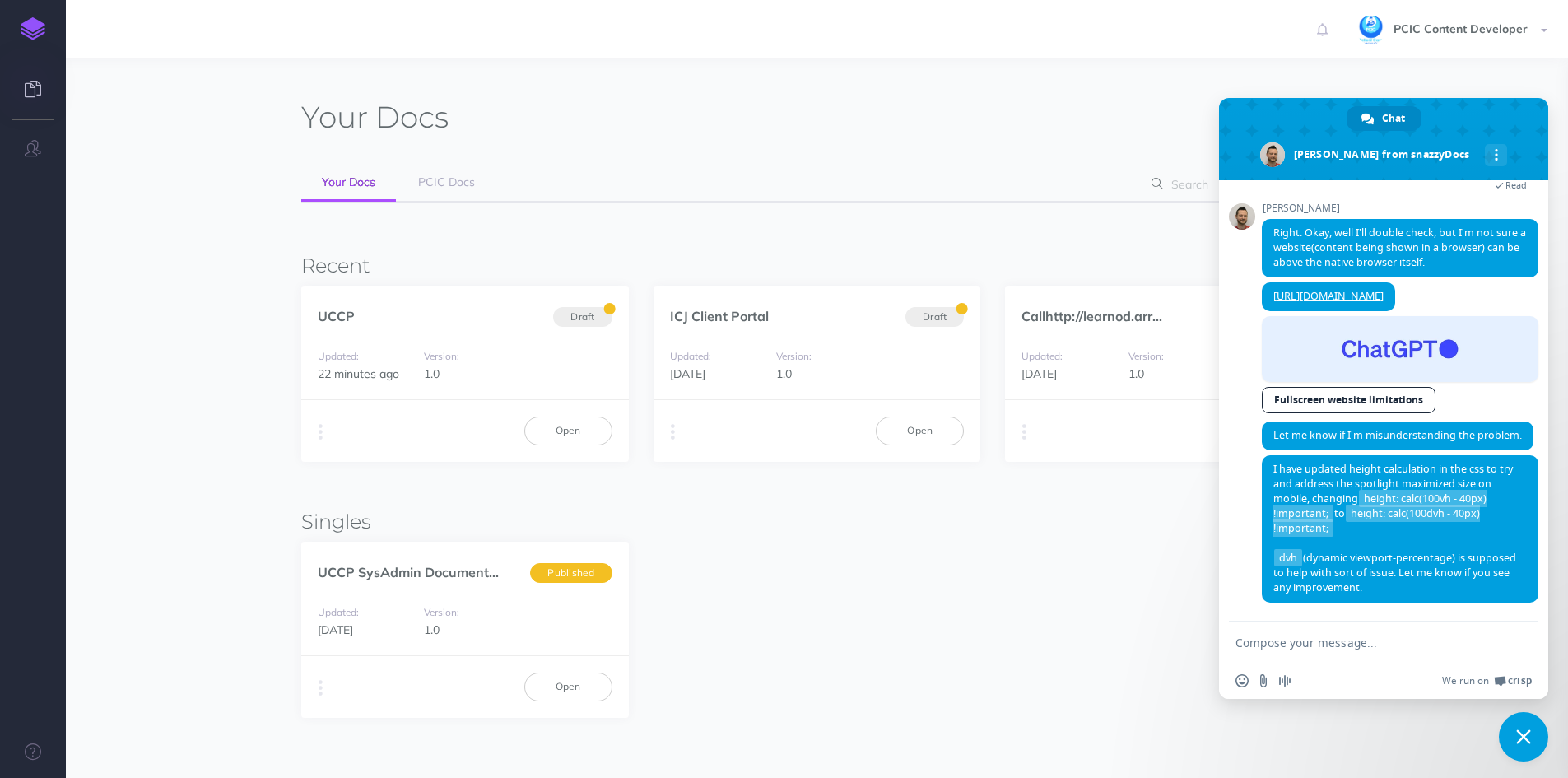
click at [1342, 631] on form at bounding box center [1365, 643] width 260 height 45
click at [1345, 644] on textarea "Compose your message..." at bounding box center [1365, 642] width 260 height 15
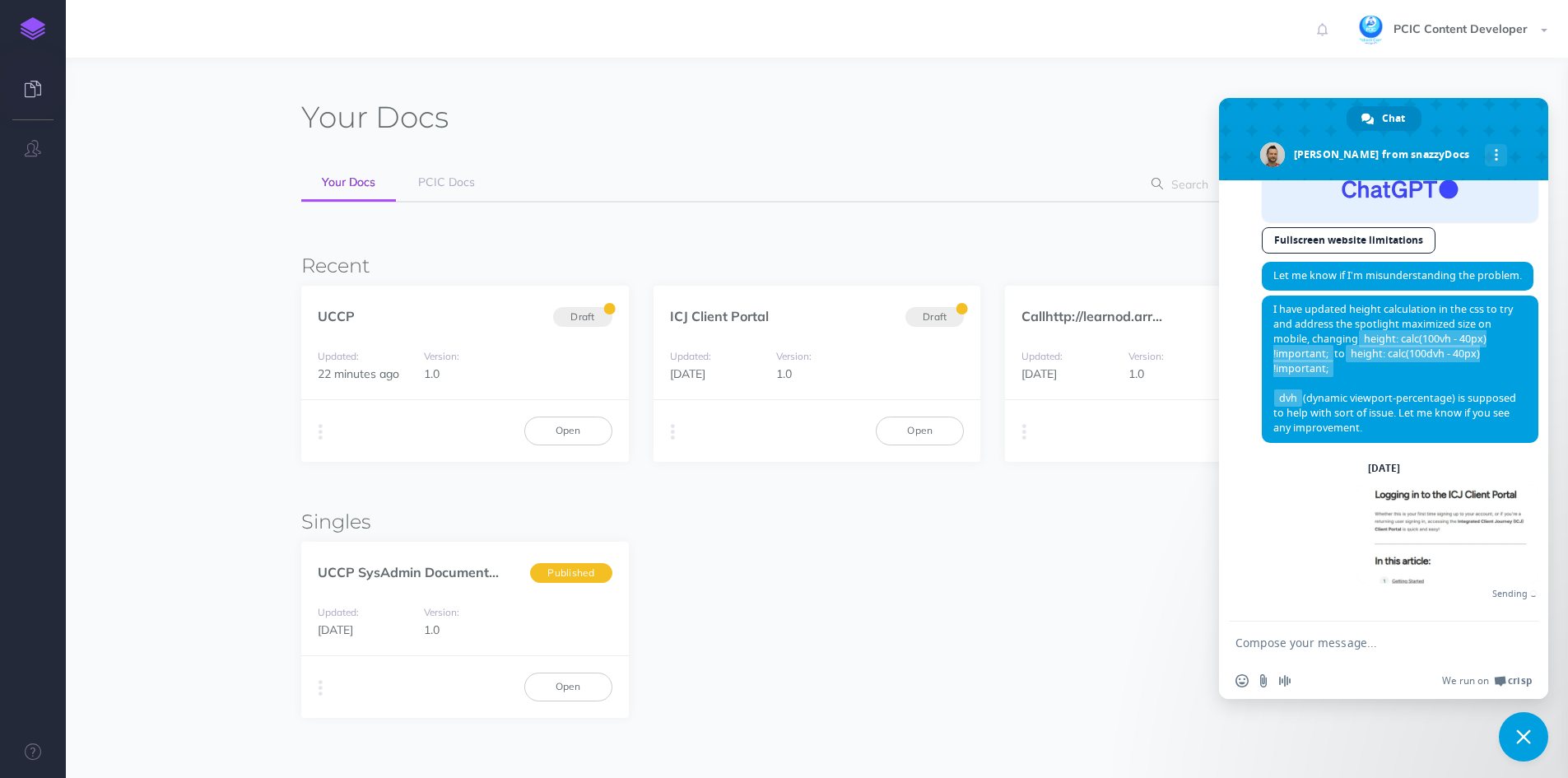
scroll to position [4595, 0]
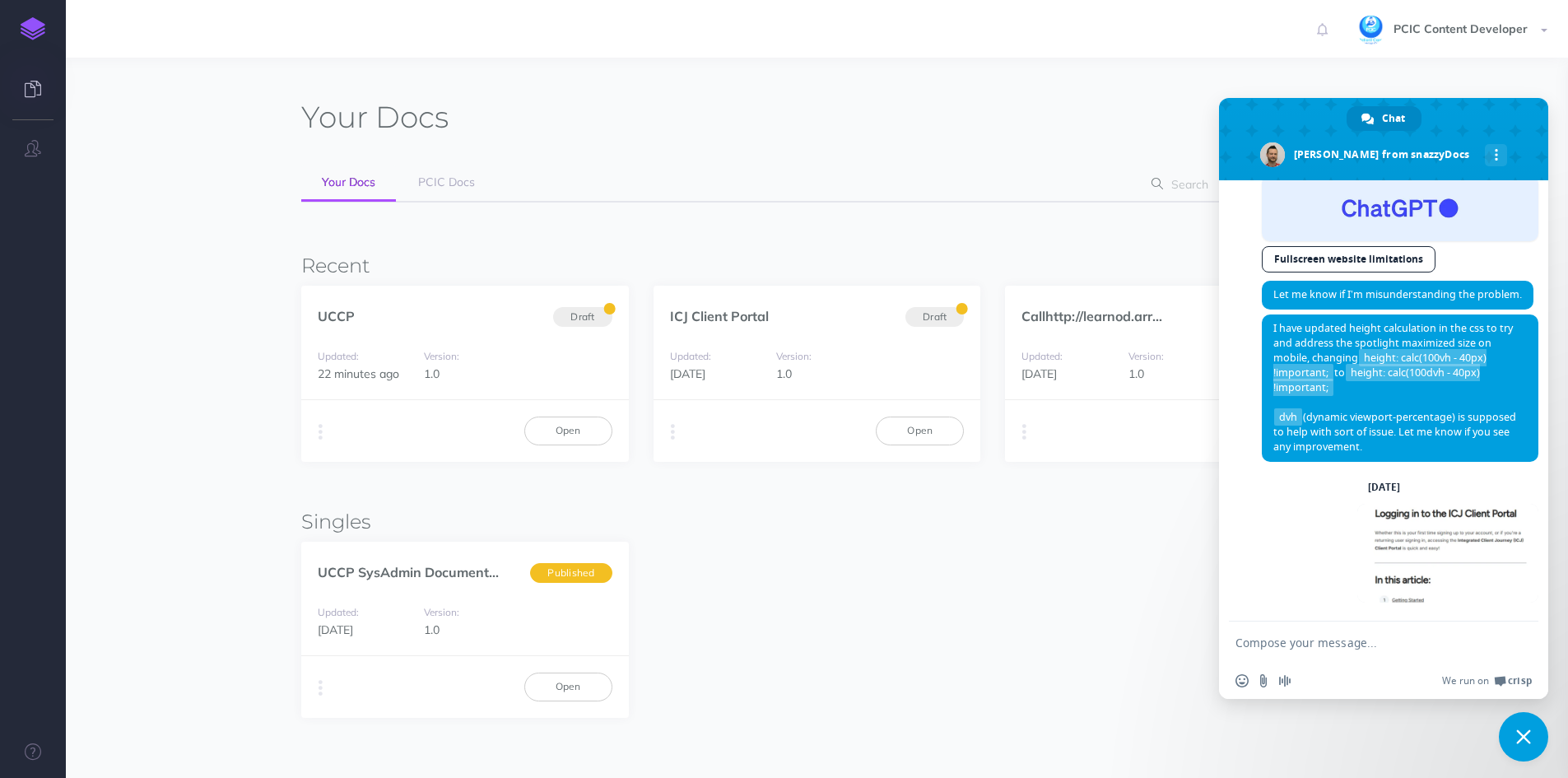
click at [1331, 642] on textarea "Compose your message..." at bounding box center [1365, 642] width 260 height 15
click at [1292, 646] on textarea "Compose your message..." at bounding box center [1365, 642] width 260 height 15
paste textarea "[URL][DOMAIN_NAME]"
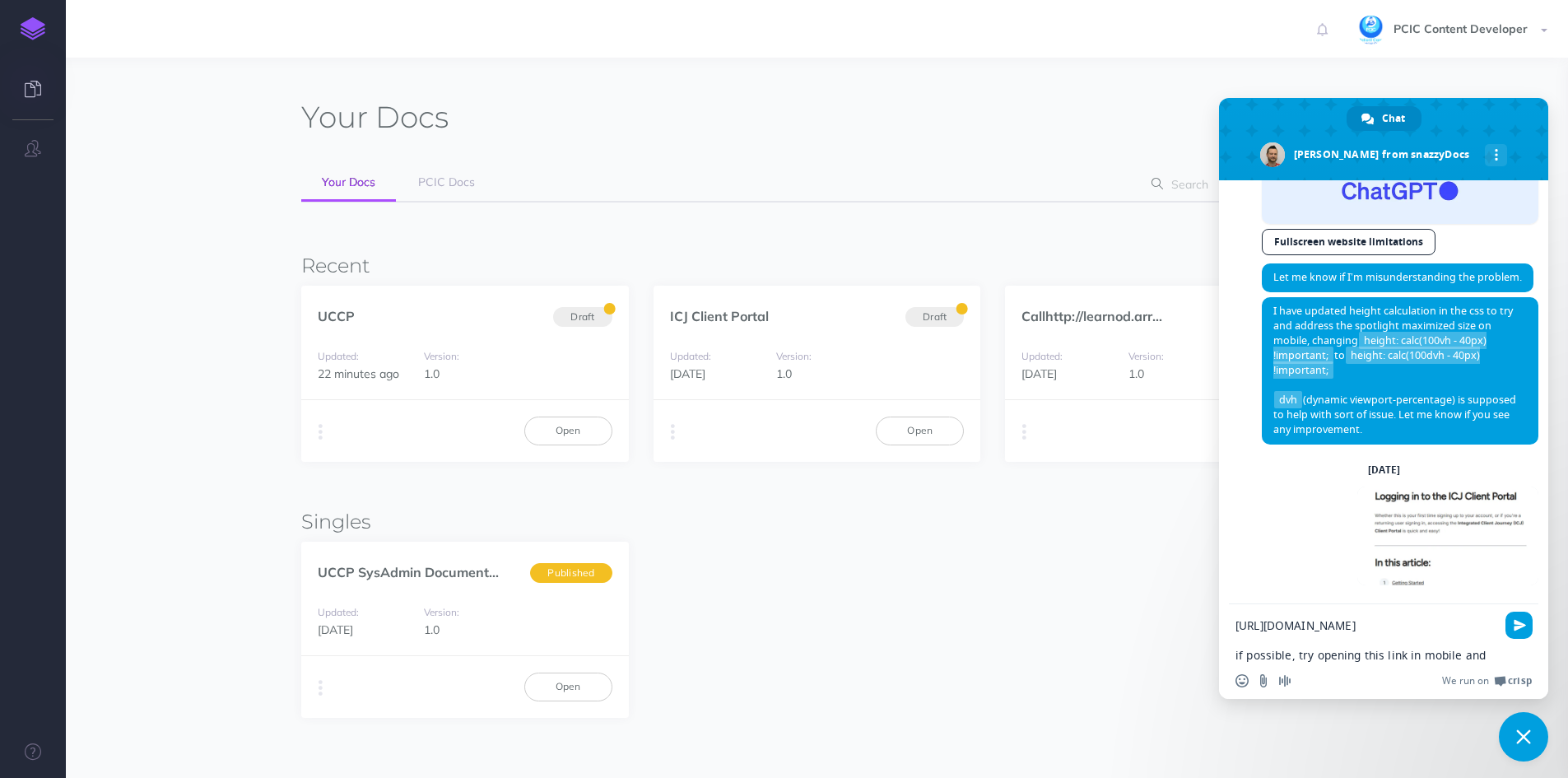
scroll to position [4614, 0]
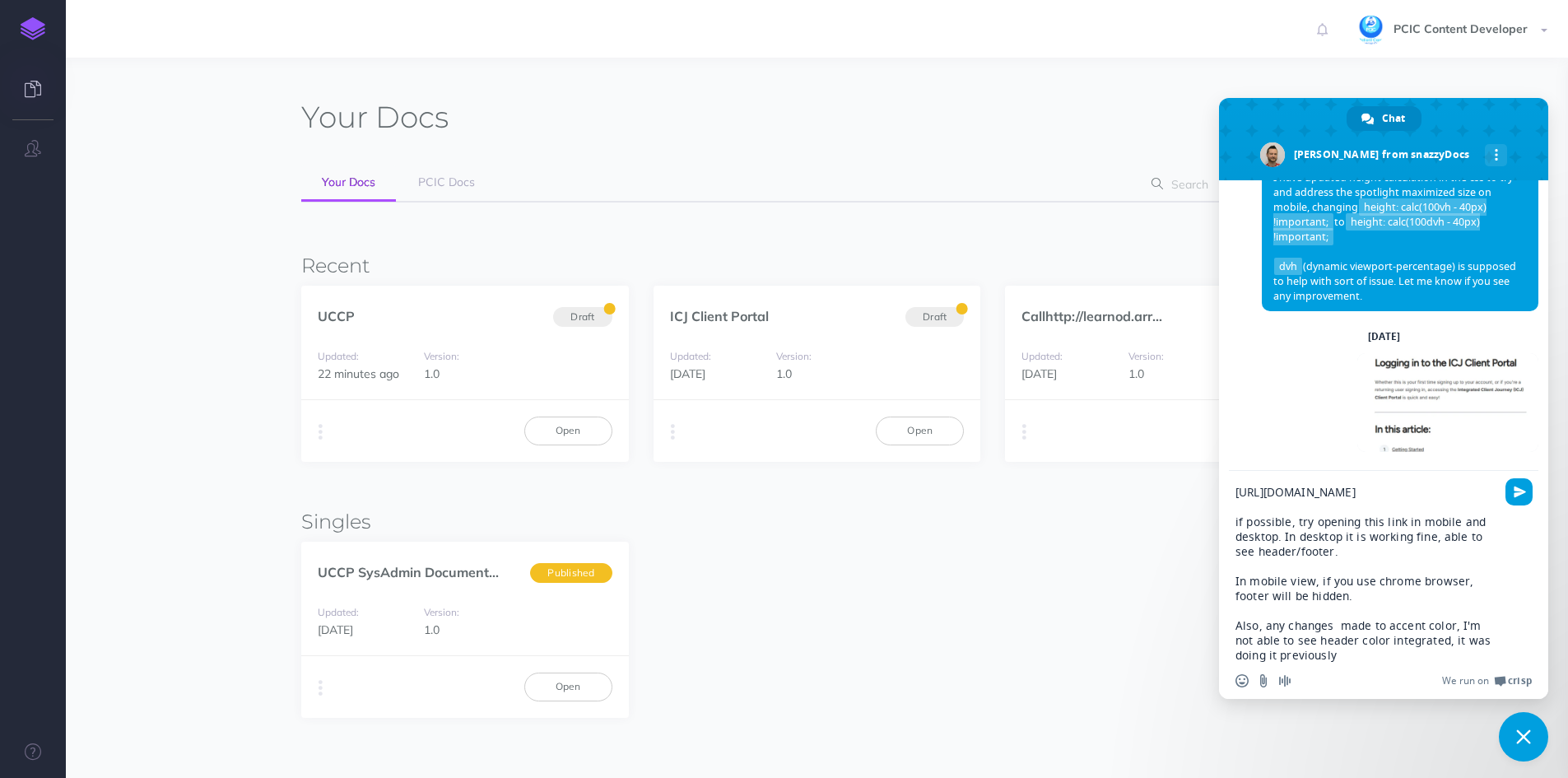
type textarea "https://client-portal-internal.pcic.app/ if possible, try opening this link in …"
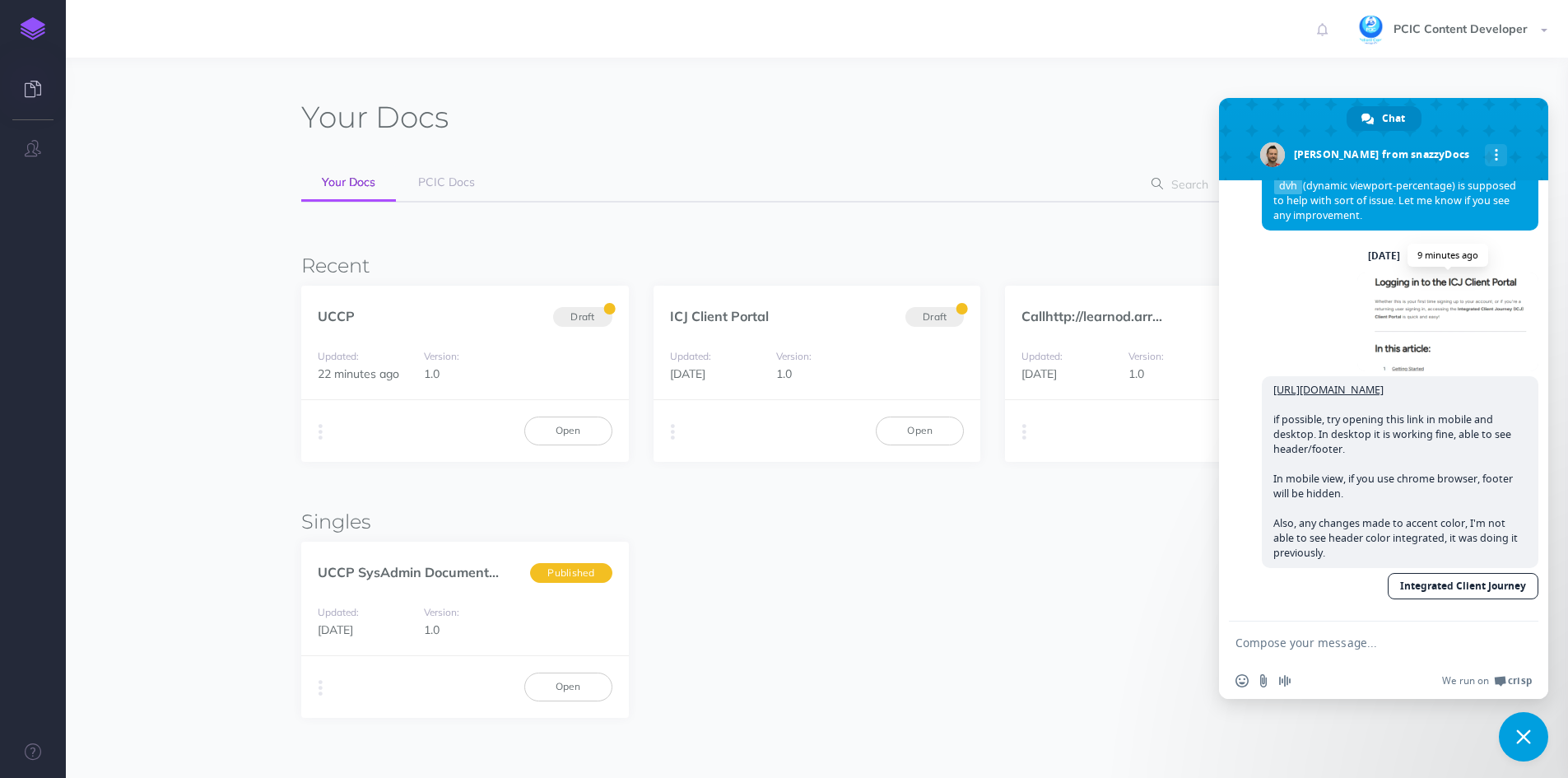
scroll to position [4744, 0]
click at [1435, 372] on span at bounding box center [1448, 321] width 181 height 98
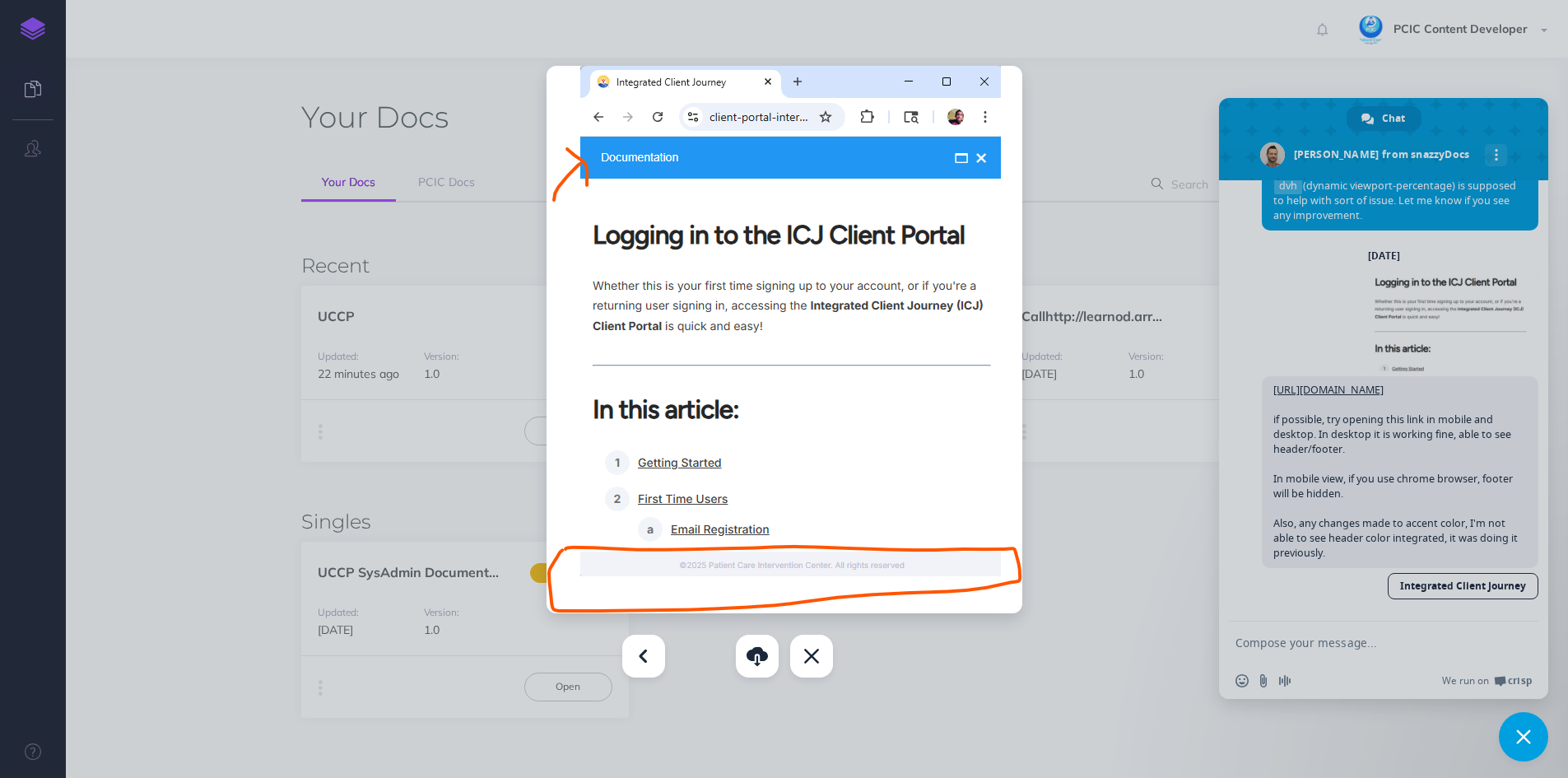
click at [471, 416] on div at bounding box center [784, 389] width 1568 height 778
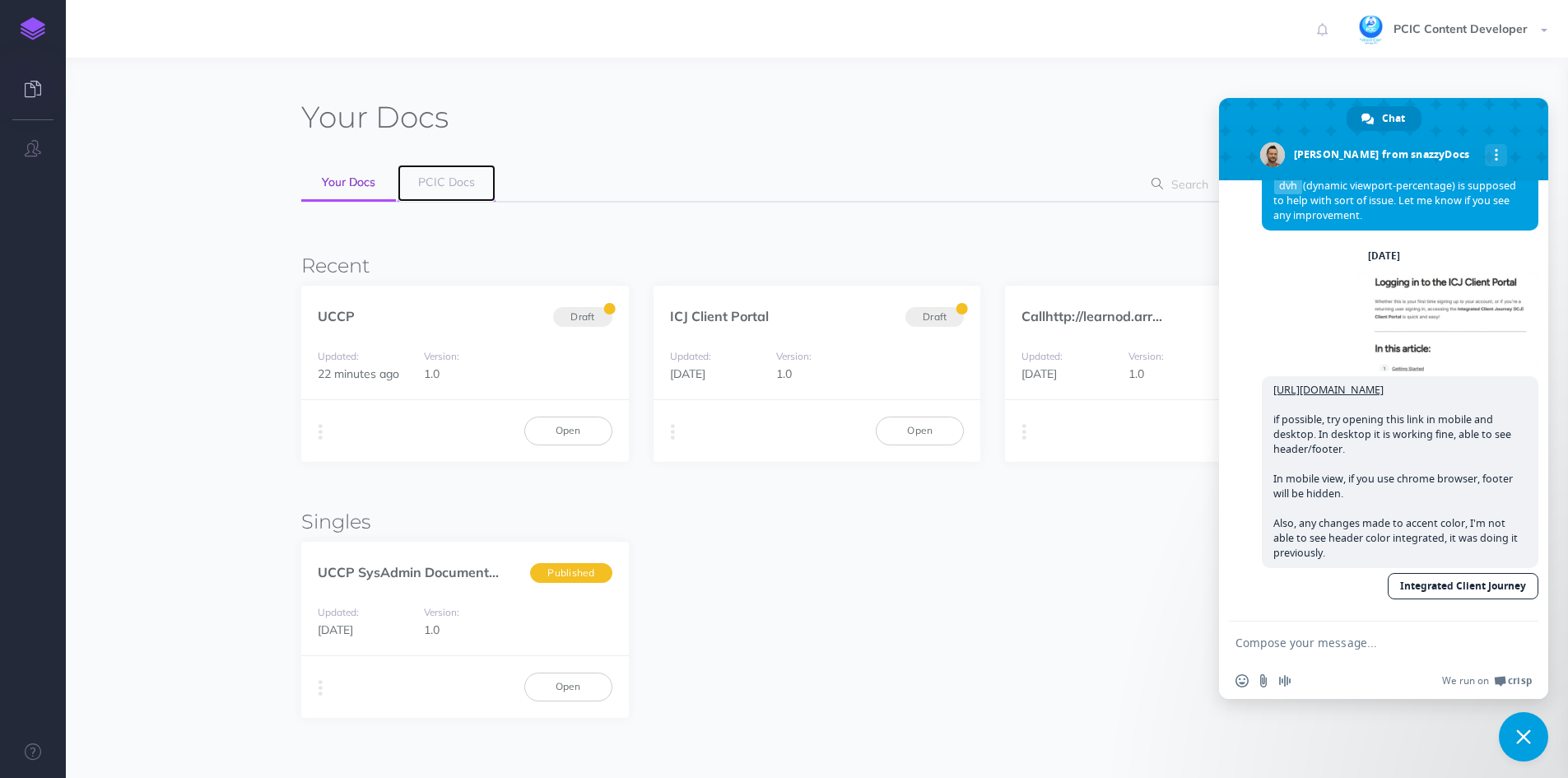
click at [462, 179] on span "PCIC Docs" at bounding box center [446, 182] width 57 height 15
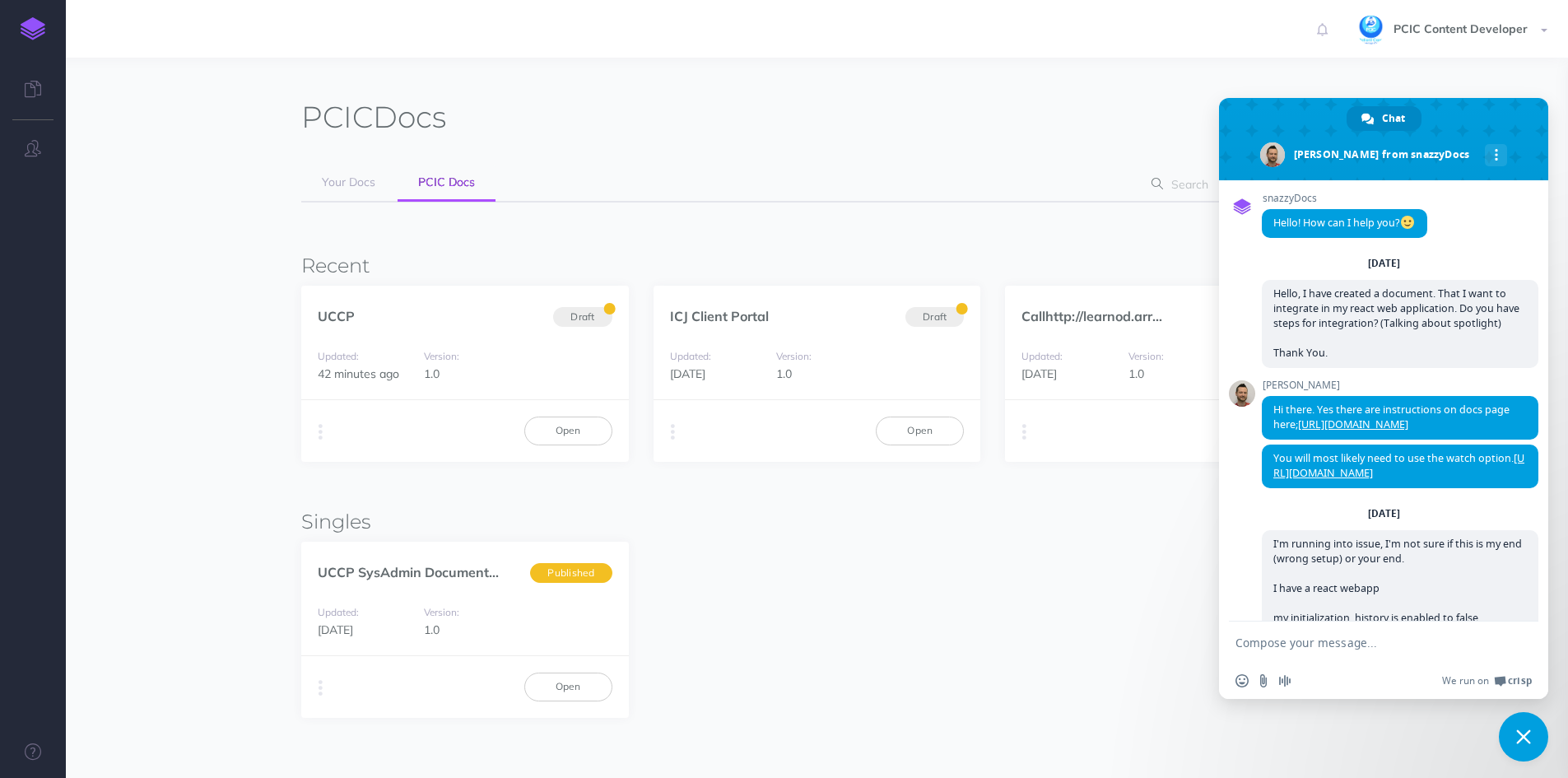
scroll to position [4826, 0]
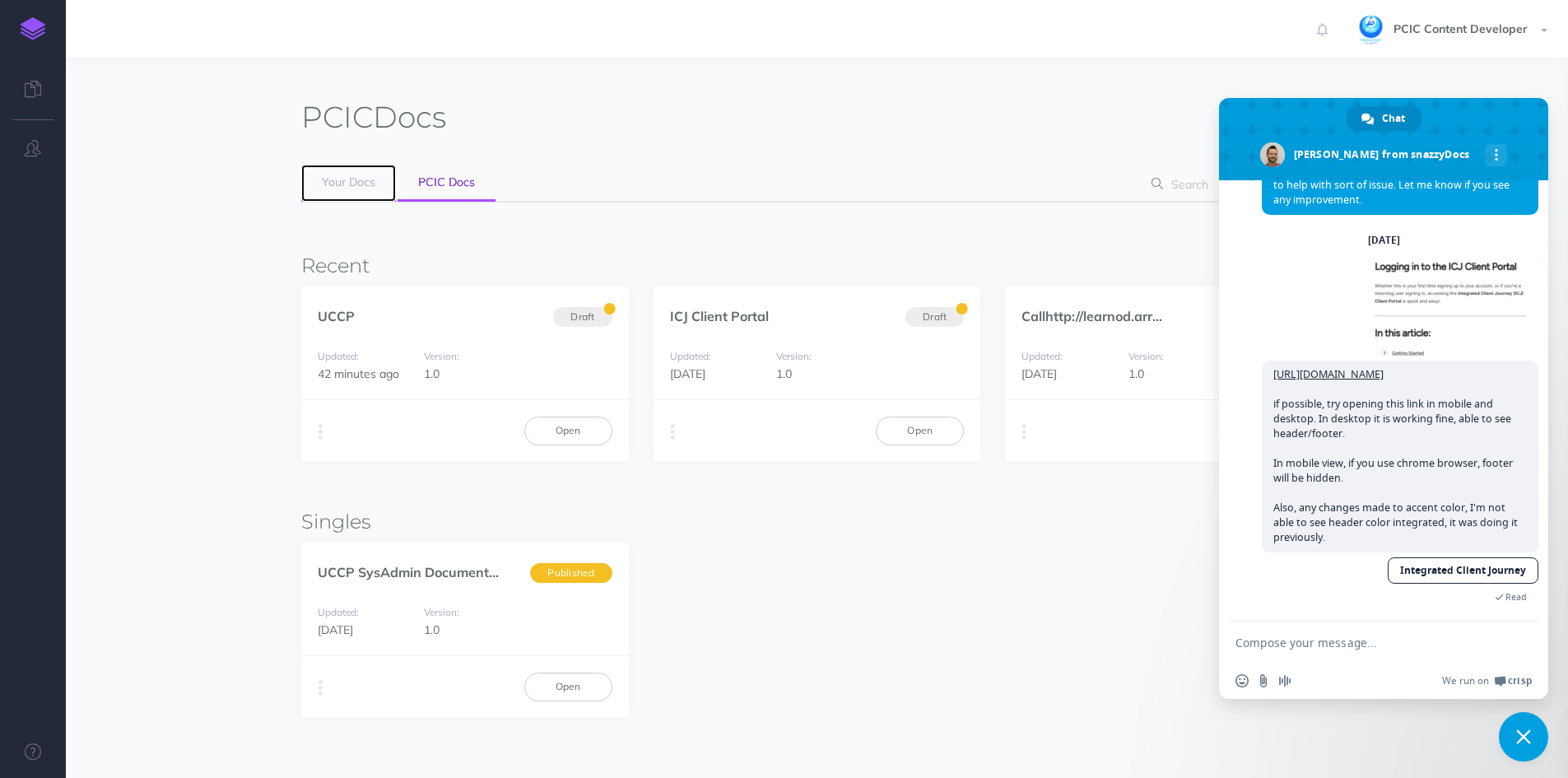
click at [354, 185] on span "Your Docs" at bounding box center [349, 182] width 54 height 15
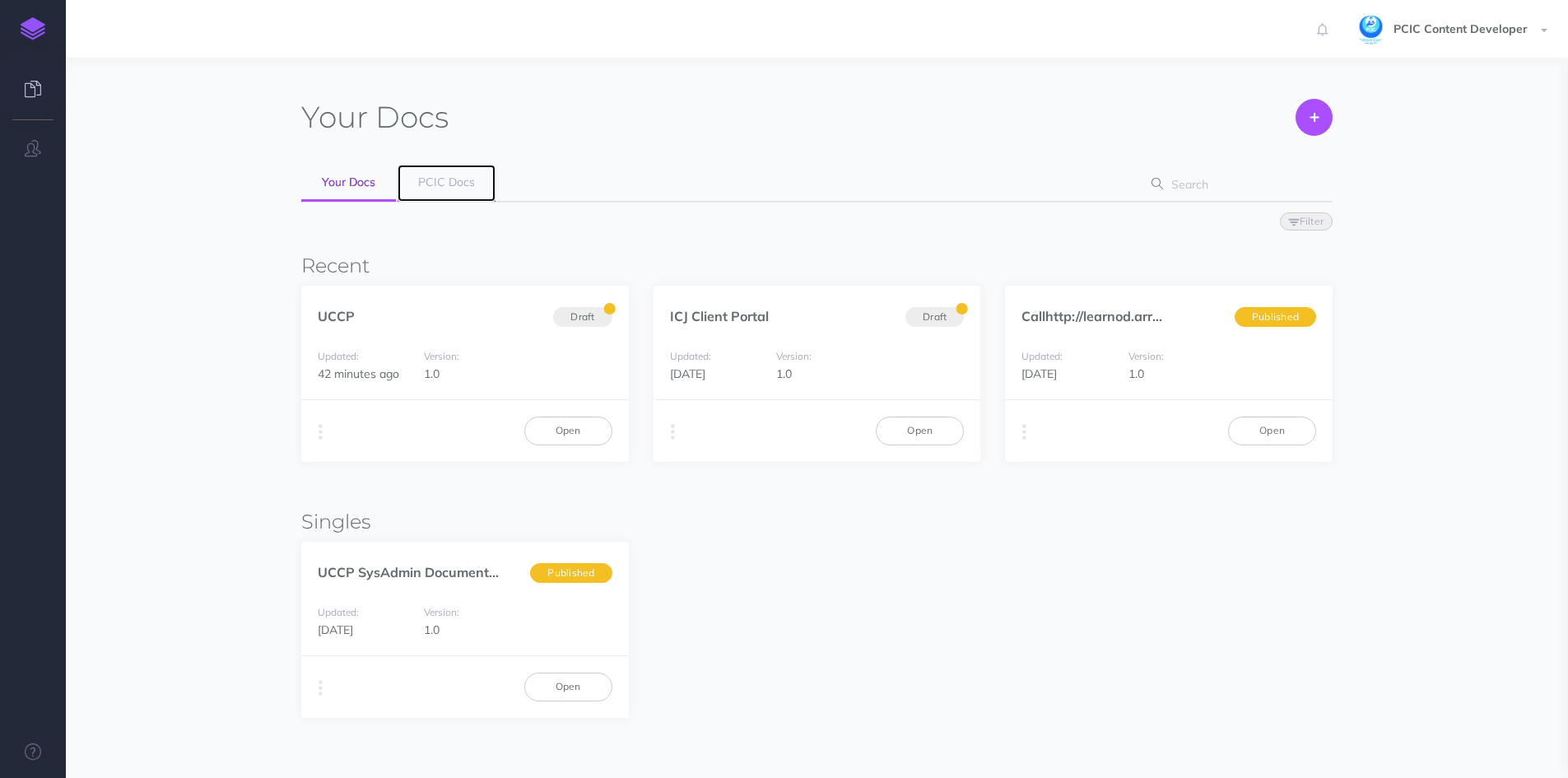
click at [431, 178] on span "PCIC Docs" at bounding box center [446, 182] width 57 height 15
click at [574, 442] on link "Open" at bounding box center [568, 430] width 88 height 28
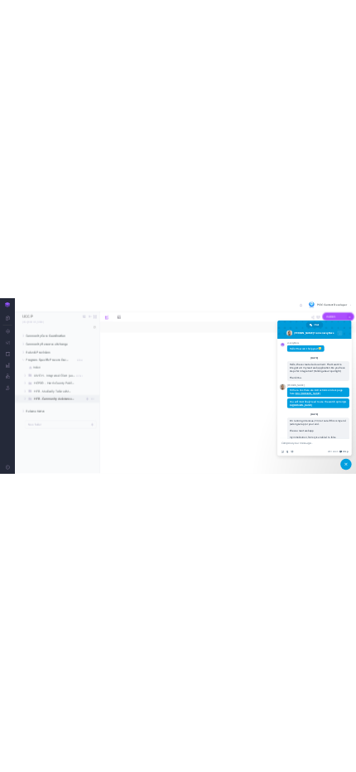
scroll to position [4857, 0]
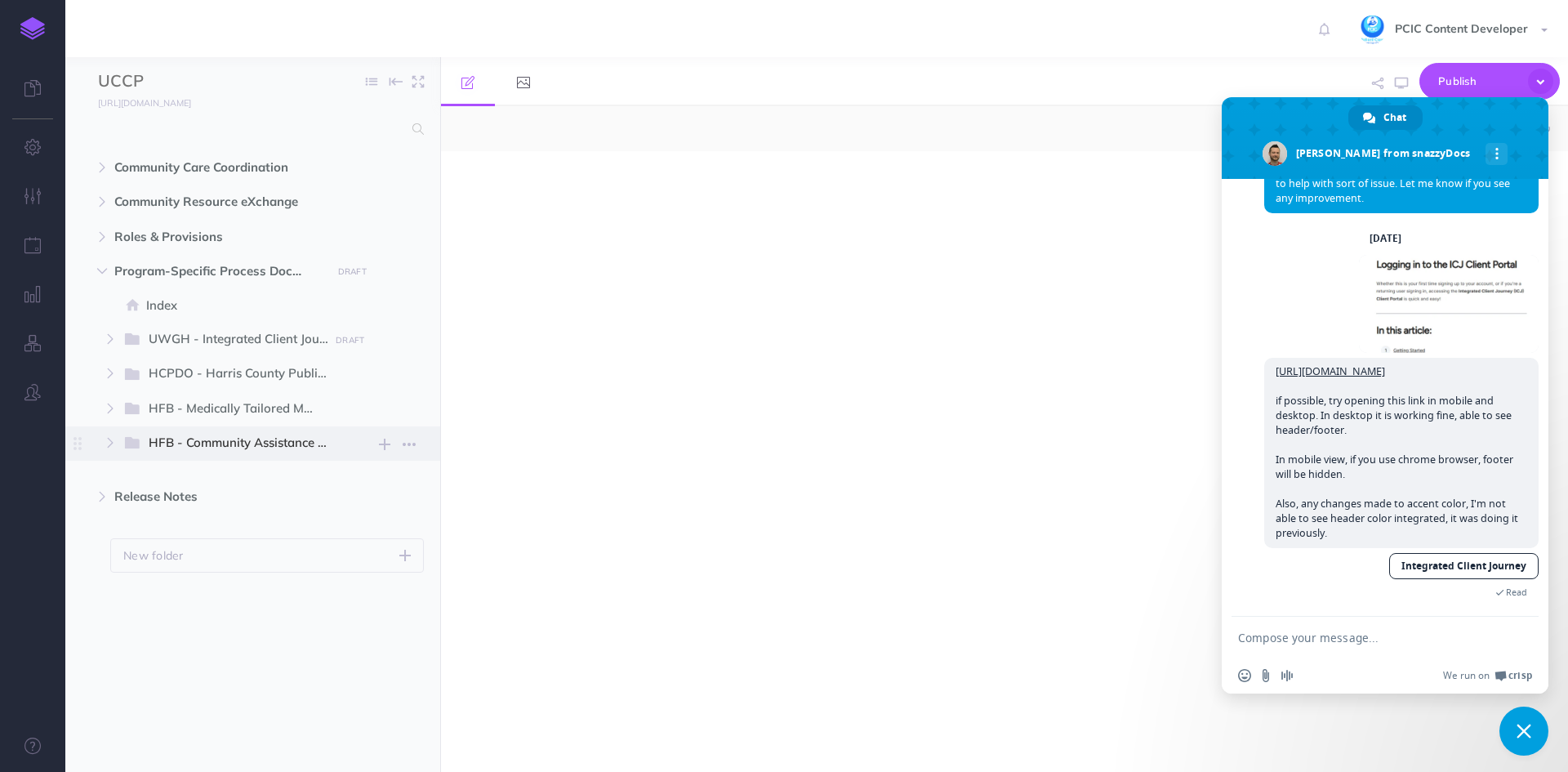
select select "null"
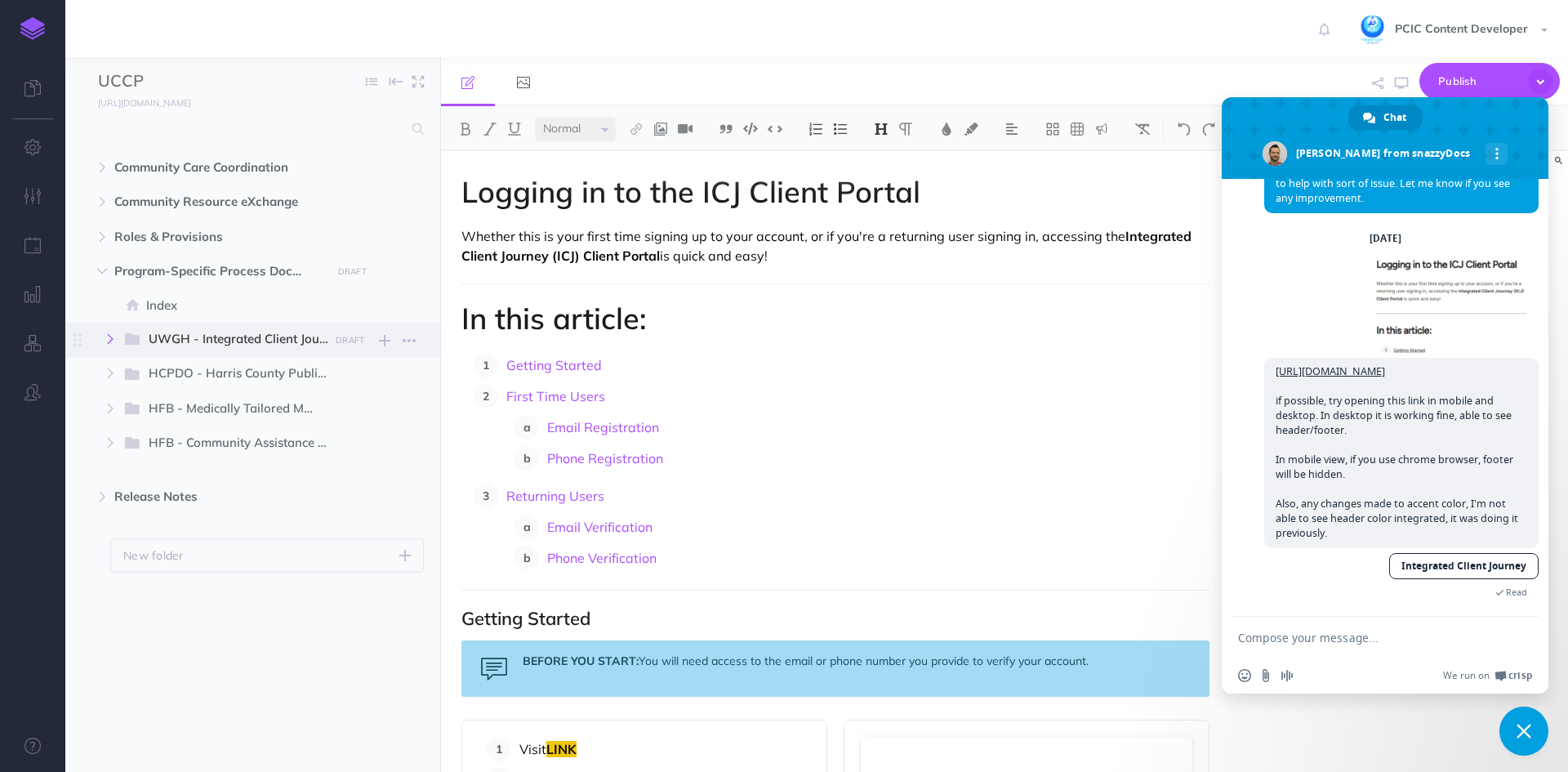
click at [112, 336] on icon "button" at bounding box center [110, 339] width 10 height 10
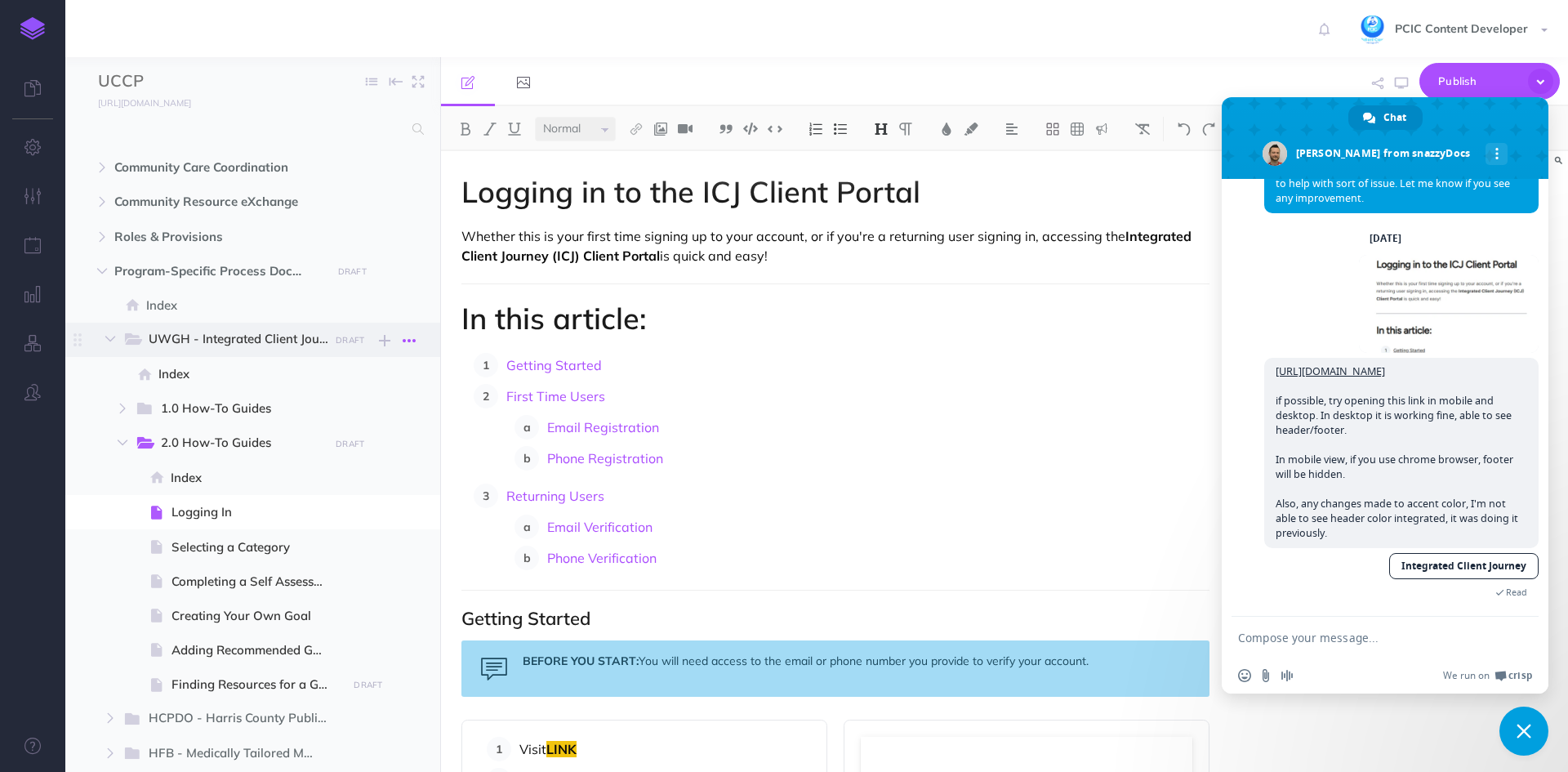
click at [409, 330] on button "button" at bounding box center [409, 340] width 30 height 22
click at [359, 421] on link "Settings" at bounding box center [363, 423] width 122 height 27
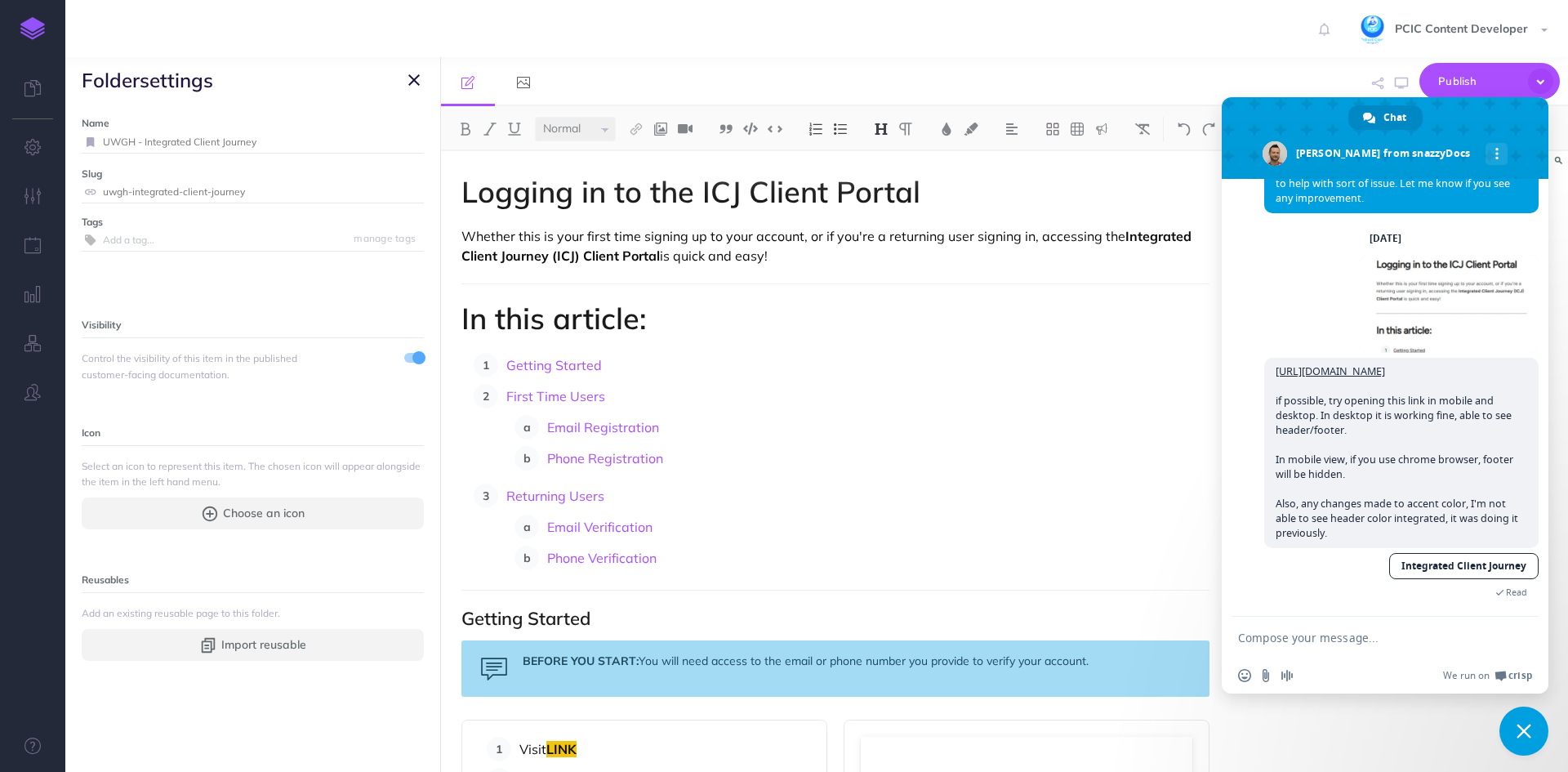
click at [421, 83] on button "button" at bounding box center [414, 80] width 20 height 20
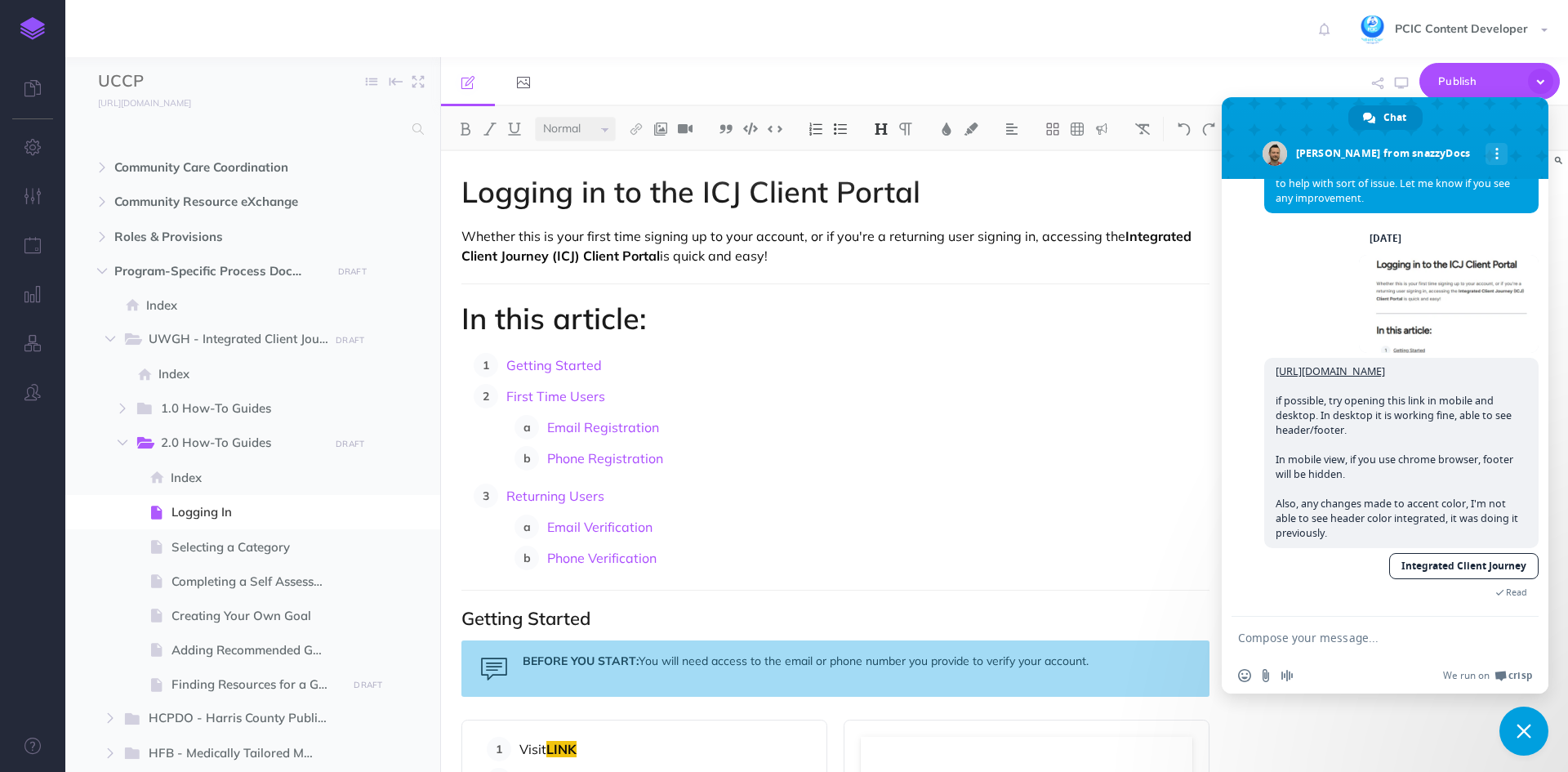
click at [962, 484] on p "Returning Users" at bounding box center [857, 495] width 703 height 25
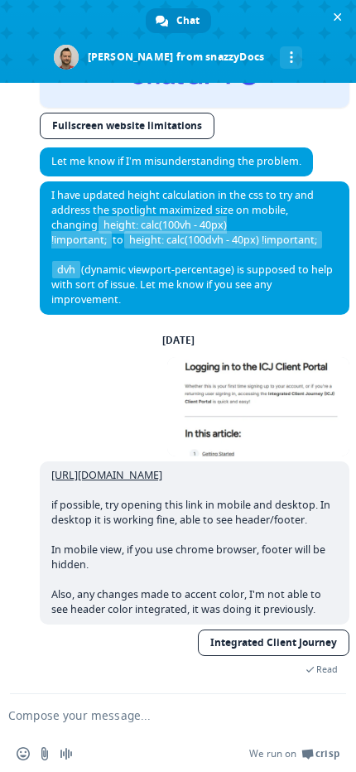
scroll to position [4347, 0]
click at [108, 660] on span "Read" at bounding box center [195, 667] width 310 height 16
